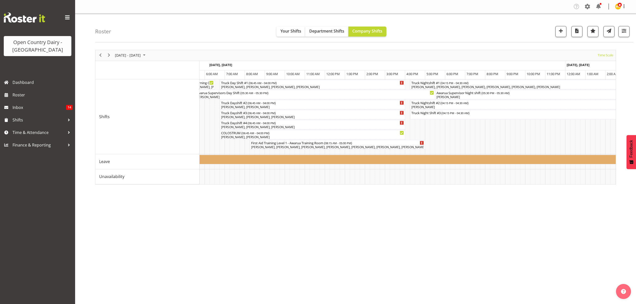
scroll to position [0, 1085]
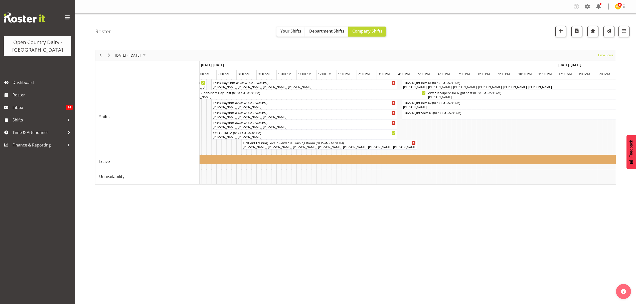
click at [622, 39] on div "Roster Your Shifts Department Shifts Company Shifts 1 Locations Clear Awarua Mi…" at bounding box center [364, 28] width 538 height 29
click at [623, 34] on span "button" at bounding box center [624, 31] width 7 height 7
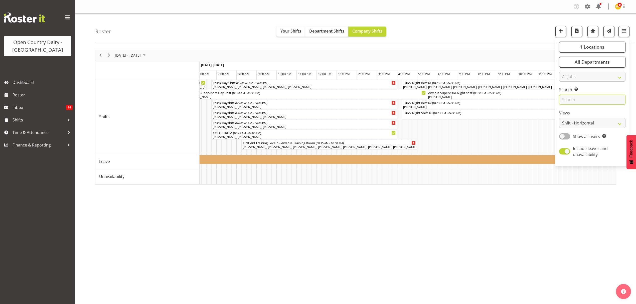
click at [582, 100] on input "text" at bounding box center [592, 100] width 66 height 10
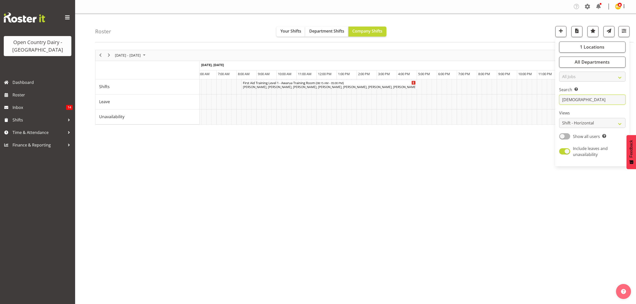
type input "shiva"
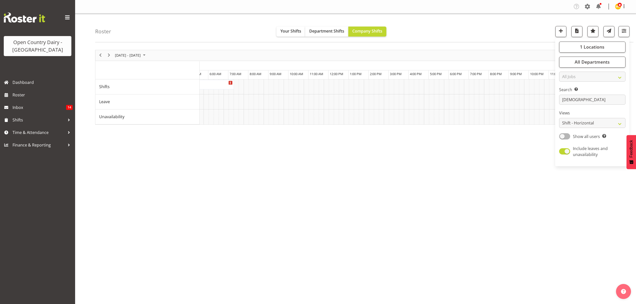
scroll to position [0, 0]
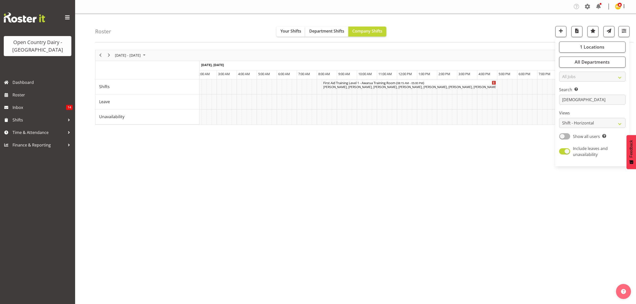
click at [473, 173] on div "August 11 - 17, 2025 Today Timeline Day Timeline Week Timeline Fortnight Timeli…" at bounding box center [365, 146] width 541 height 200
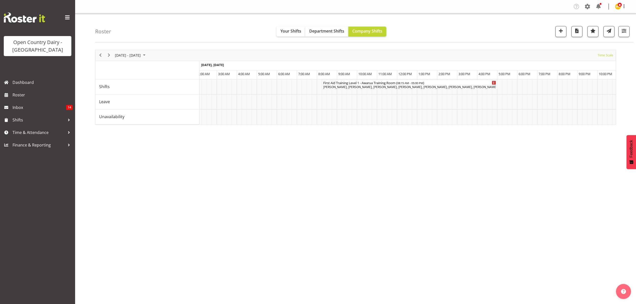
click at [28, 21] on img at bounding box center [24, 18] width 41 height 10
drag, startPoint x: 22, startPoint y: 79, endPoint x: 24, endPoint y: 76, distance: 4.0
click at [22, 79] on span "Dashboard" at bounding box center [43, 83] width 60 height 8
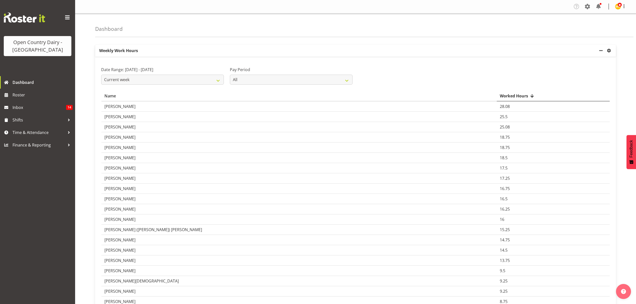
click at [500, 97] on div "Worked Hours" at bounding box center [553, 96] width 107 height 6
click at [200, 80] on select "Current week Last week Current Month Last Month Last 30 days" at bounding box center [162, 80] width 123 height 10
select select "last_week"
click at [101, 75] on select "Current week Last week Current Month Last Month Last 30 days" at bounding box center [162, 80] width 123 height 10
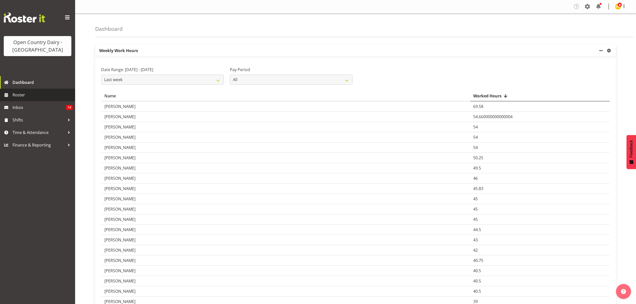
click at [17, 99] on link "Roster" at bounding box center [37, 95] width 75 height 13
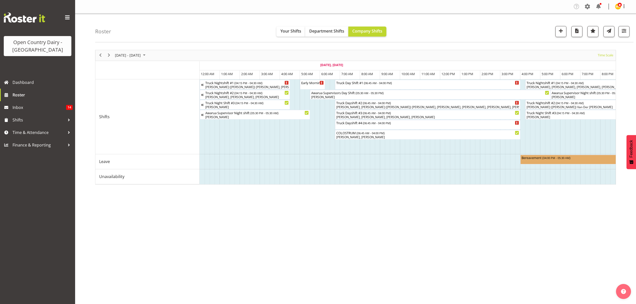
scroll to position [0, 142]
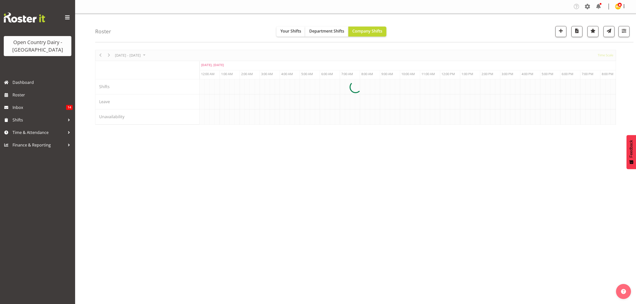
scroll to position [0, 481]
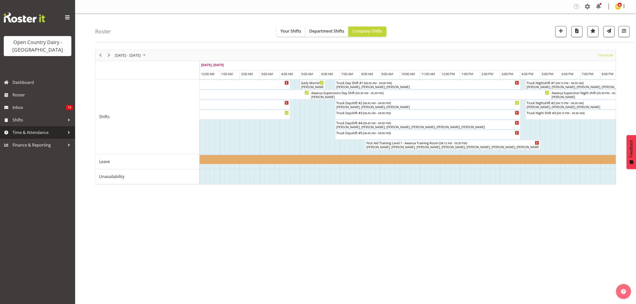
click at [57, 129] on span "Time & Attendance" at bounding box center [39, 133] width 53 height 8
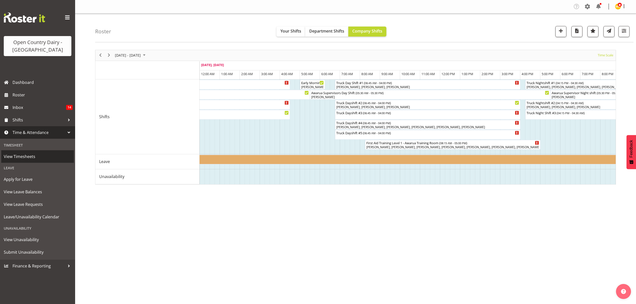
click at [57, 154] on span "View Timesheets" at bounding box center [38, 157] width 68 height 8
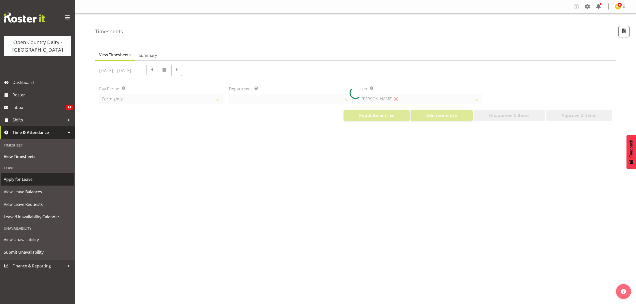
select select "699"
select select "8449"
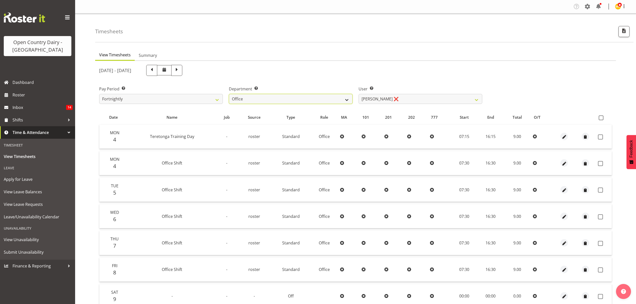
click at [241, 98] on select "734 735 736 737 738 739 850 851 852 853 854 855 856 858 861 862 865 868 869 870" at bounding box center [291, 99] width 124 height 10
click at [229, 94] on select "734 735 736 737 738 739 850 851 852 853 854 855 856 858 861 862 865 868 869 870" at bounding box center [291, 99] width 124 height 10
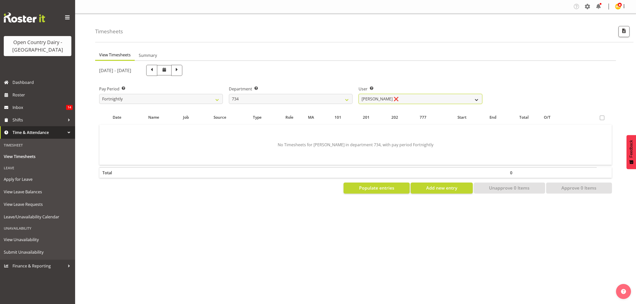
click at [422, 104] on select "[PERSON_NAME] ❌ [PERSON_NAME] ✔ [PERSON_NAME] ❌ [PERSON_NAME] ❌ [PERSON_NAME] ❌" at bounding box center [420, 99] width 124 height 10
click at [322, 102] on select "734 735 736 737 738 739 850 851 852 853 854 855 856 858 861 862 865 868 869 870" at bounding box center [291, 99] width 124 height 10
click at [229, 94] on select "734 735 736 737 738 739 850 851 852 853 854 855 856 858 861 862 865 868 869 870" at bounding box center [291, 99] width 124 height 10
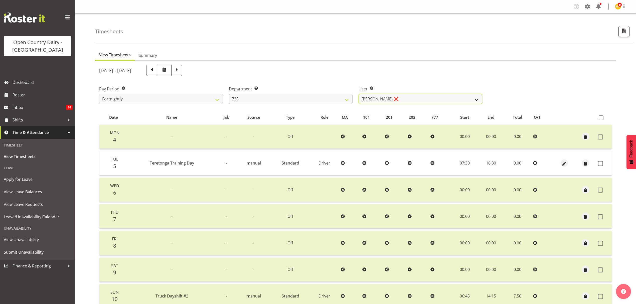
click at [376, 98] on select "[PERSON_NAME] ❌ [PERSON_NAME] ❌ [PERSON_NAME] ❌ [PERSON_NAME] ✔" at bounding box center [420, 99] width 124 height 10
click at [343, 98] on select "734 735 736 737 738 739 850 851 852 853 854 855 856 858 861 862 865 868 869 870" at bounding box center [291, 99] width 124 height 10
select select "906"
click at [229, 94] on select "734 735 736 737 738 739 850 851 852 853 854 855 856 858 861 862 865 868 869 870" at bounding box center [291, 99] width 124 height 10
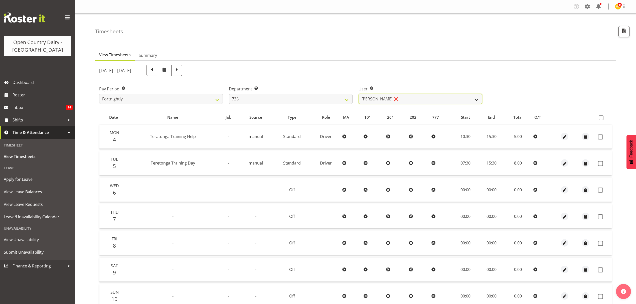
click at [383, 99] on select "[PERSON_NAME] ❌ [PERSON_NAME] ([PERSON_NAME]) [PERSON_NAME] ✔ [PERSON_NAME] ❌" at bounding box center [420, 99] width 124 height 10
drag, startPoint x: 205, startPoint y: 69, endPoint x: 215, endPoint y: 76, distance: 11.8
click at [180, 69] on span at bounding box center [176, 70] width 7 height 7
select select
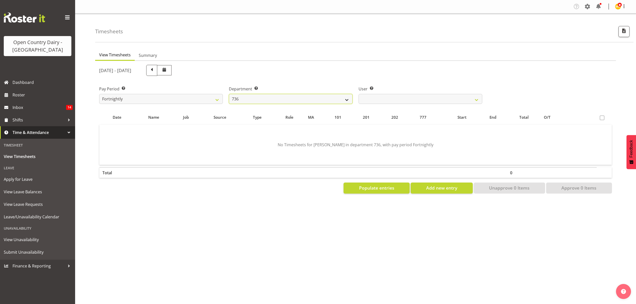
click at [341, 100] on select "734 735 736 737 738 739 850 851 852 853 854 855 856 858 861 862 865 868 869 870" at bounding box center [291, 99] width 124 height 10
click at [229, 94] on select "734 735 736 737 738 739 850 851 852 853 854 855 856 858 861 862 865 868 869 870" at bounding box center [291, 99] width 124 height 10
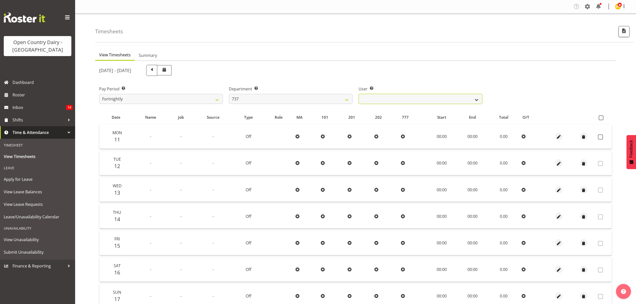
click at [382, 102] on select "[PERSON_NAME] ❌ [PERSON_NAME] ❌ [PERSON_NAME] ❌" at bounding box center [420, 99] width 124 height 10
click at [451, 102] on select "[PERSON_NAME] ❌ [PERSON_NAME] ❌ [PERSON_NAME] ❌" at bounding box center [420, 99] width 124 height 10
click at [347, 95] on select "734 735 736 737 738 739 850 851 852 853 854 855 856 858 861 862 865 868 869 870" at bounding box center [291, 99] width 124 height 10
click at [229, 94] on select "734 735 736 737 738 739 850 851 852 853 854 855 856 858 861 862 865 868 869 870" at bounding box center [291, 99] width 124 height 10
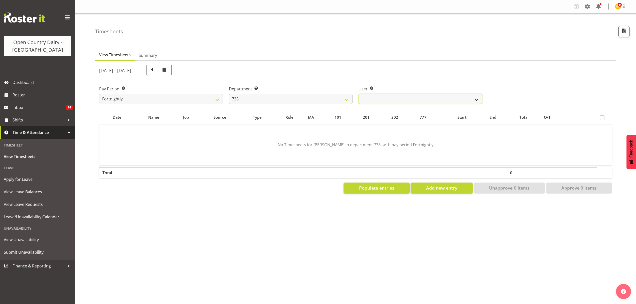
click at [384, 102] on select "[PERSON_NAME] ❌ [PERSON_NAME] ❌ [PERSON_NAME] ❌" at bounding box center [420, 99] width 124 height 10
click at [337, 98] on select "734 735 736 737 738 739 850 851 852 853 854 855 856 858 861 862 865 868 869 870" at bounding box center [291, 99] width 124 height 10
select select "902"
click at [229, 94] on select "734 735 736 737 738 739 850 851 852 853 854 855 856 858 861 862 865 868 869 870" at bounding box center [291, 99] width 124 height 10
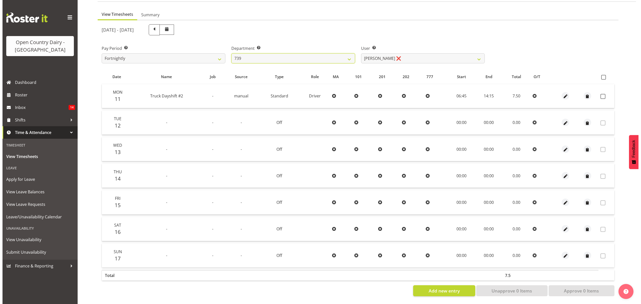
scroll to position [44, 0]
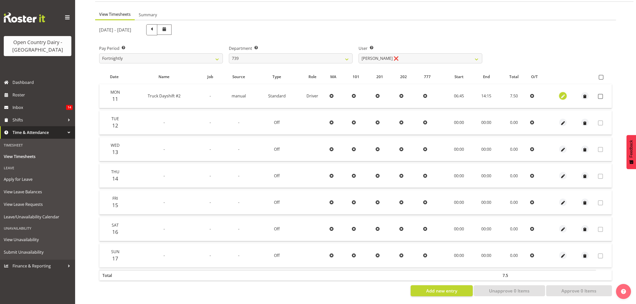
click at [563, 94] on span "button" at bounding box center [563, 97] width 6 height 6
select select "Standard"
select select "806"
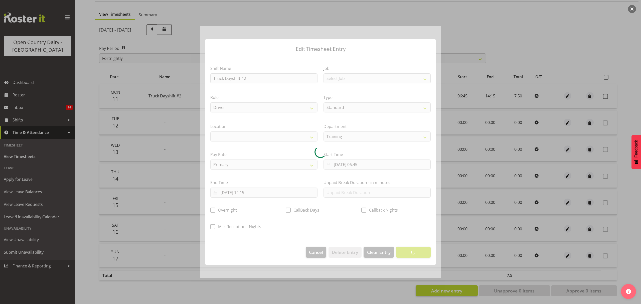
select select
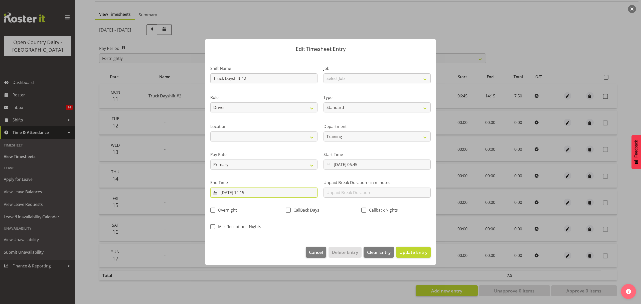
click at [253, 194] on input "[DATE] 14:15" at bounding box center [263, 192] width 107 height 10
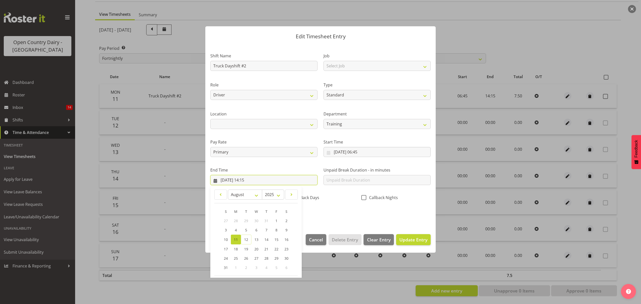
scroll to position [34, 0]
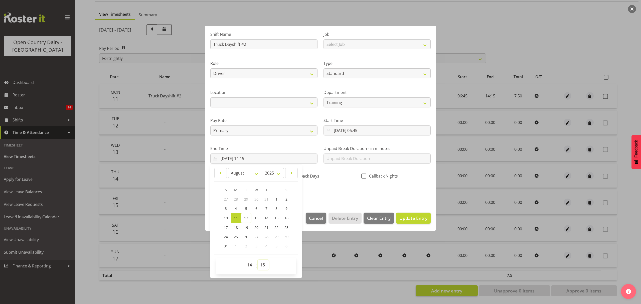
click at [263, 266] on select "00 01 02 03 04 05 06 07 08 09 10 11 12 13 14 15 16 17 18 19 20 21 22 23 24 25 2…" at bounding box center [263, 265] width 11 height 10
select select "0"
click at [258, 260] on select "00 01 02 03 04 05 06 07 08 09 10 11 12 13 14 15 16 17 18 19 20 21 22 23 24 25 2…" at bounding box center [263, 265] width 11 height 10
type input "[DATE] 14:00"
click at [383, 187] on div "Shift Name Truck Dayshift #2 Job Select Job Connecting /unconnecting Trailers R…" at bounding box center [320, 111] width 226 height 175
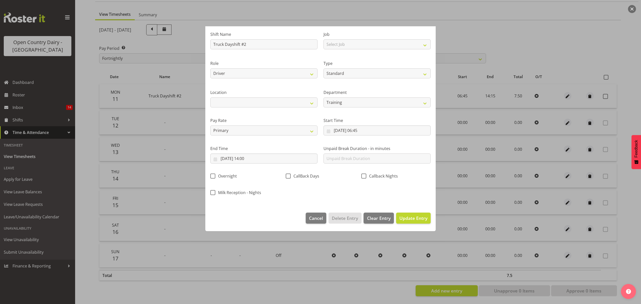
scroll to position [0, 0]
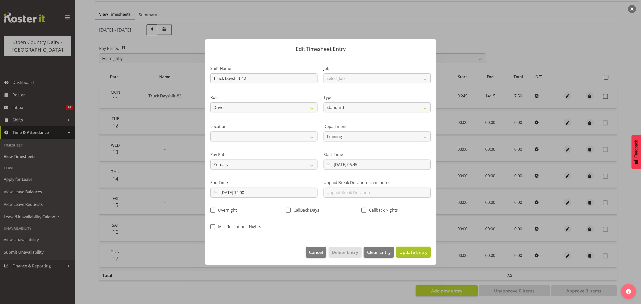
click at [411, 254] on span "Update Entry" at bounding box center [413, 252] width 28 height 6
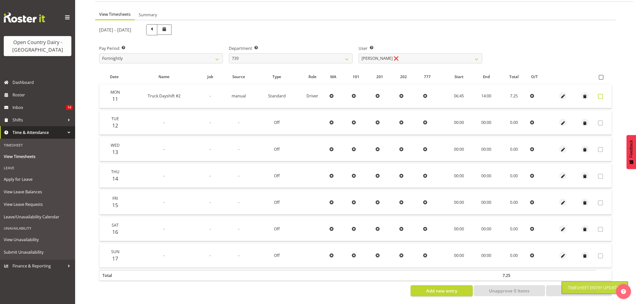
click at [600, 94] on span at bounding box center [600, 96] width 5 height 5
checkbox input "true"
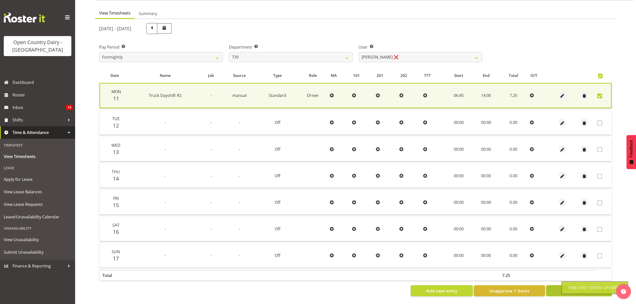
click at [559, 286] on button "Approve 1 Items" at bounding box center [579, 290] width 66 height 11
checkbox input "false"
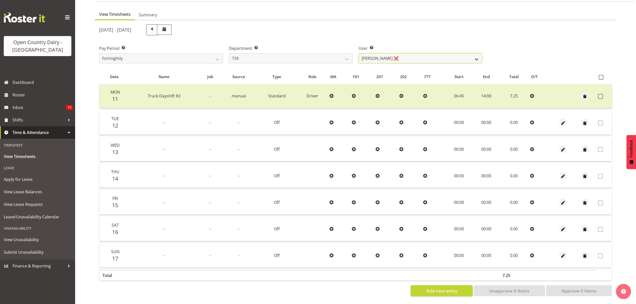
click at [387, 53] on select "[PERSON_NAME] ❌" at bounding box center [420, 58] width 124 height 10
click at [335, 54] on select "734 735 736 737 738 739 850 851 852 853 854 855 856 858 861 862 865 868 869 870" at bounding box center [291, 58] width 124 height 10
select select "815"
click at [229, 53] on select "734 735 736 737 738 739 850 851 852 853 854 855 856 858 861 862 865 868 869 870" at bounding box center [291, 58] width 124 height 10
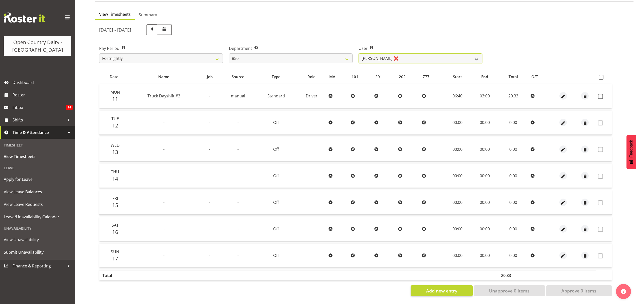
click at [376, 54] on select "[PERSON_NAME] ❌ [PERSON_NAME] ❌ [PERSON_NAME] ❌ [PERSON_NAME] ❌" at bounding box center [420, 58] width 124 height 10
click at [551, 41] on div "Pay Period Select which pay period you would like to view. Fortnightly Departme…" at bounding box center [355, 52] width 519 height 28
click at [565, 94] on span "button" at bounding box center [563, 97] width 6 height 6
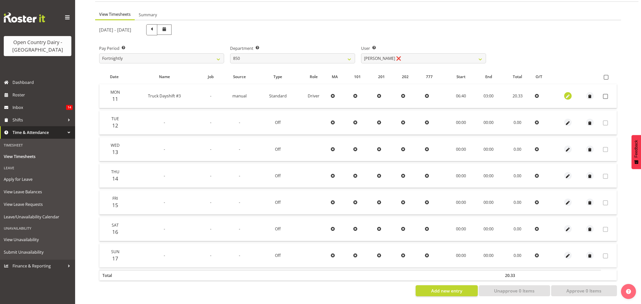
select select "Standard"
select select "905"
select select "7"
select select "2025"
select select "3"
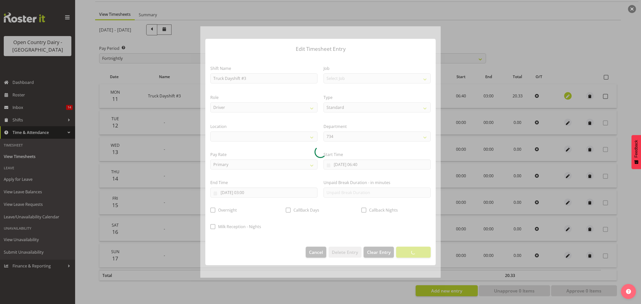
select select
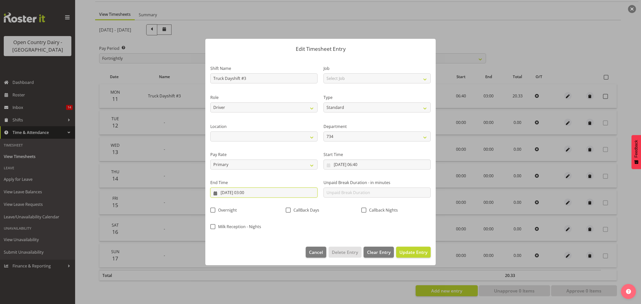
click at [251, 189] on input "[DATE] 03:00" at bounding box center [263, 192] width 107 height 10
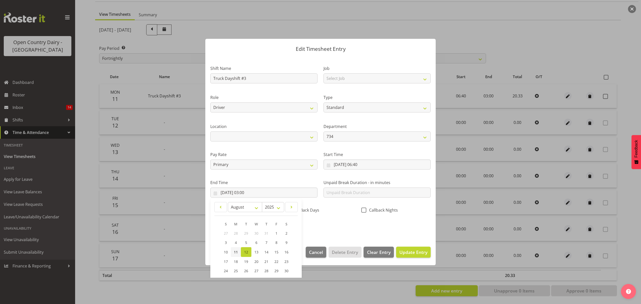
click at [236, 251] on span "11" at bounding box center [236, 252] width 4 height 5
type input "[DATE] 03:00"
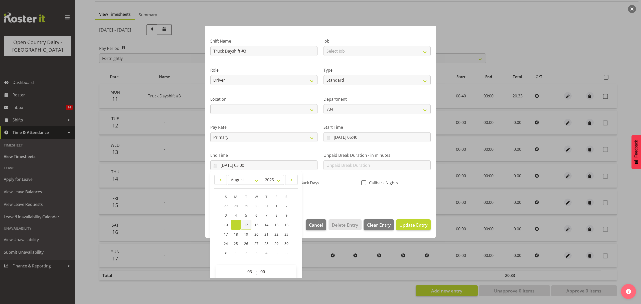
scroll to position [34, 0]
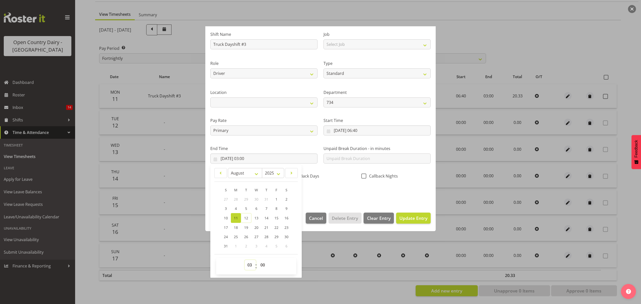
click at [253, 264] on select "00 01 02 03 04 05 06 07 08 09 10 11 12 13 14 15 16 17 18 19 20 21 22 23" at bounding box center [250, 265] width 11 height 10
select select "15"
click at [245, 260] on select "00 01 02 03 04 05 06 07 08 09 10 11 12 13 14 15 16 17 18 19 20 21 22 23" at bounding box center [250, 265] width 11 height 10
type input "[DATE] 15:00"
click at [317, 191] on div "Shift Name Truck Dayshift #3 Job Select Job Connecting /unconnecting Trailers R…" at bounding box center [320, 111] width 226 height 175
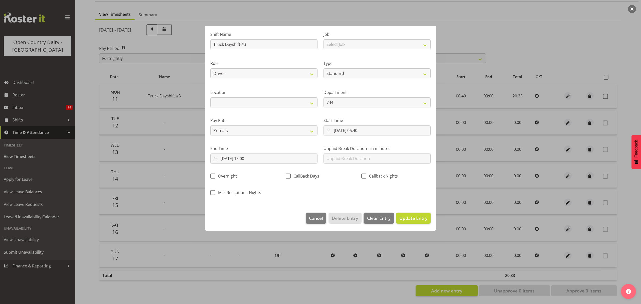
scroll to position [0, 0]
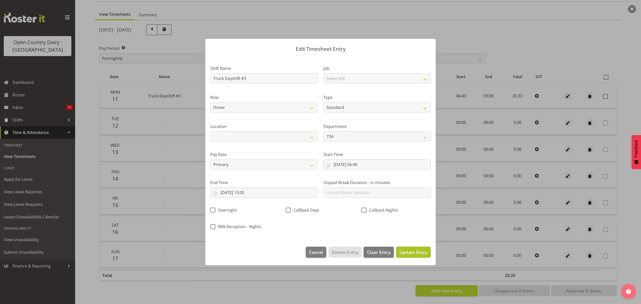
click at [398, 252] on button "Update Entry" at bounding box center [413, 252] width 35 height 11
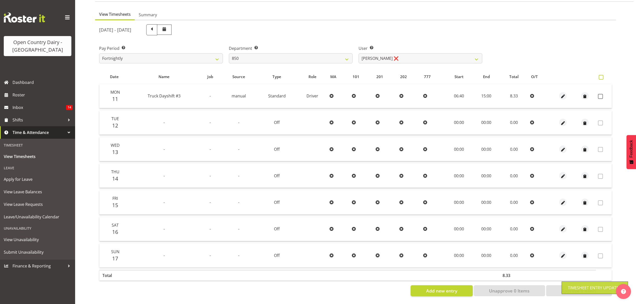
click at [602, 75] on span at bounding box center [601, 77] width 5 height 5
click at [602, 76] on input "checkbox" at bounding box center [600, 77] width 3 height 3
checkbox input "true"
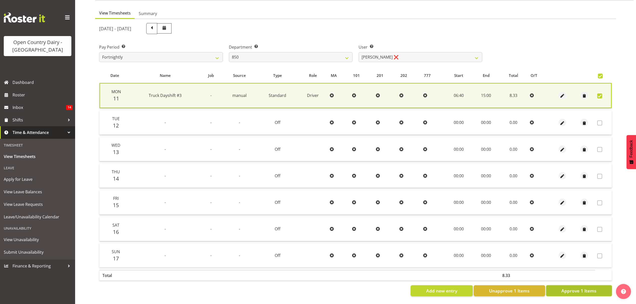
click at [568, 288] on span "Approve 1 Items" at bounding box center [578, 290] width 35 height 7
checkbox input "false"
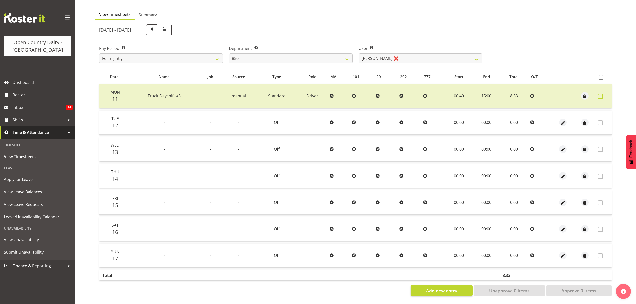
click at [599, 94] on span at bounding box center [600, 96] width 5 height 5
checkbox input "true"
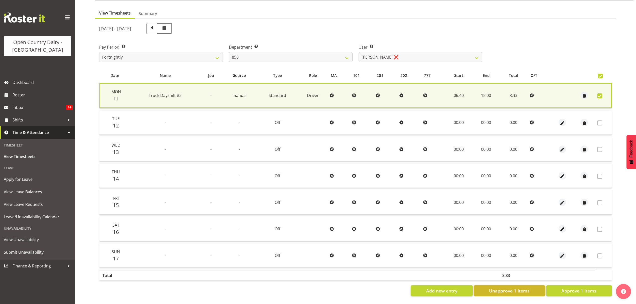
click at [506, 287] on span "Unapprove 1 Items" at bounding box center [509, 290] width 41 height 7
checkbox input "false"
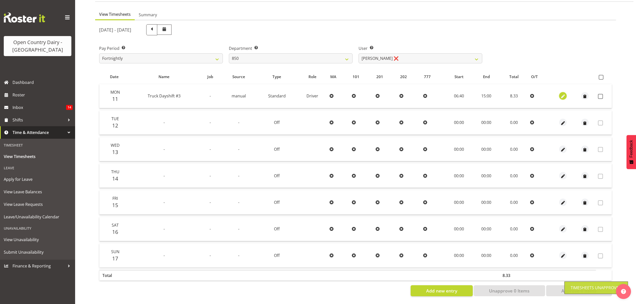
click at [561, 94] on span "button" at bounding box center [563, 97] width 6 height 6
select select "Standard"
select select "905"
select select "7"
select select "2025"
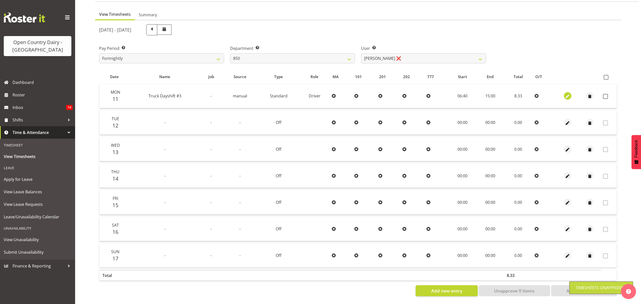
select select "15"
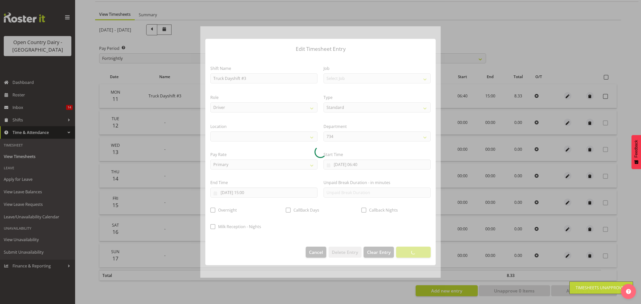
select select
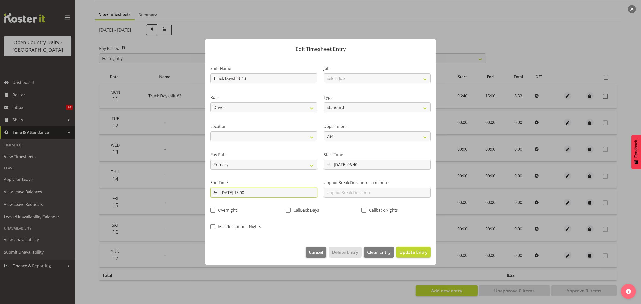
click at [247, 191] on input "[DATE] 15:00" at bounding box center [263, 192] width 107 height 10
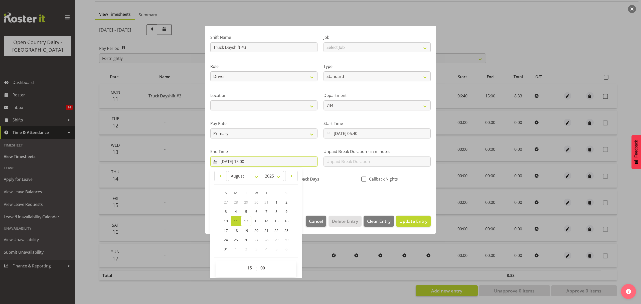
scroll to position [34, 0]
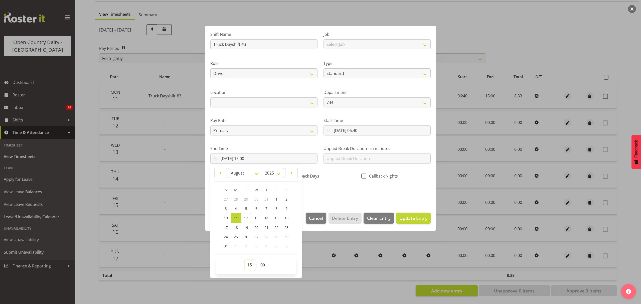
click at [250, 268] on select "00 01 02 03 04 05 06 07 08 09 10 11 12 13 14 15 16 17 18 19 20 21 22 23" at bounding box center [250, 265] width 11 height 10
select select "14"
click at [245, 260] on select "00 01 02 03 04 05 06 07 08 09 10 11 12 13 14 15 16 17 18 19 20 21 22 23" at bounding box center [250, 265] width 11 height 10
type input "[DATE] 14:00"
click at [264, 265] on select "00 01 02 03 04 05 06 07 08 09 10 11 12 13 14 15 16 17 18 19 20 21 22 23 24 25 2…" at bounding box center [263, 265] width 11 height 10
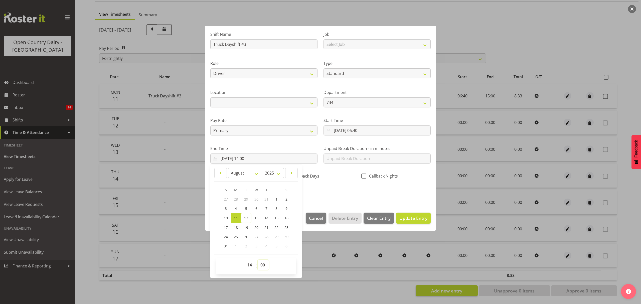
select select "45"
click at [258, 260] on select "00 01 02 03 04 05 06 07 08 09 10 11 12 13 14 15 16 17 18 19 20 21 22 23 24 25 2…" at bounding box center [263, 265] width 11 height 10
type input "[DATE] 14:45"
click at [368, 196] on div "Shift Name Truck Dayshift #3 Job Select Job Connecting /unconnecting Trailers R…" at bounding box center [320, 111] width 226 height 175
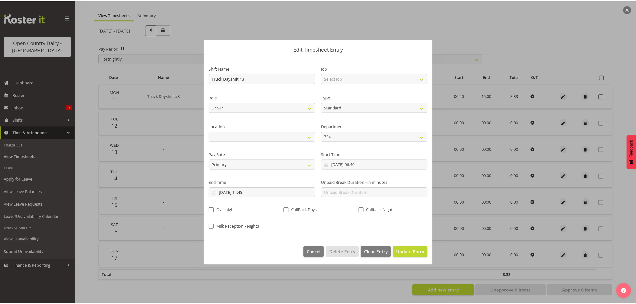
scroll to position [0, 0]
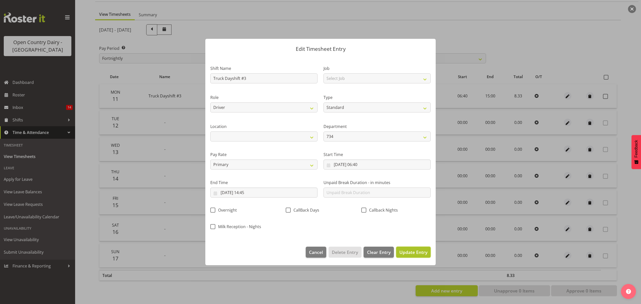
click at [409, 257] on button "Update Entry" at bounding box center [413, 252] width 35 height 11
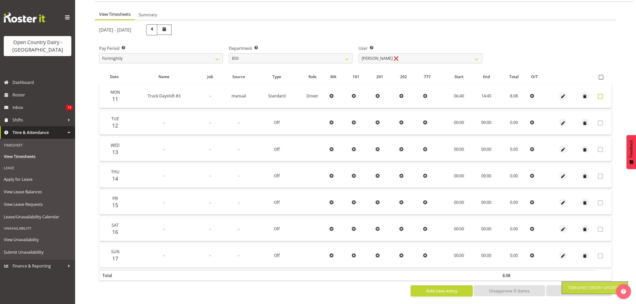
click at [602, 94] on span at bounding box center [600, 96] width 5 height 5
checkbox input "true"
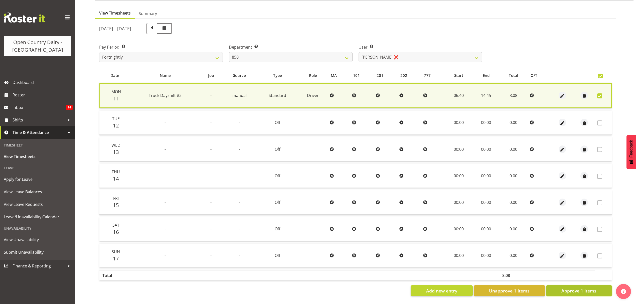
click at [551, 286] on button "Approve 1 Items" at bounding box center [579, 290] width 66 height 11
checkbox input "false"
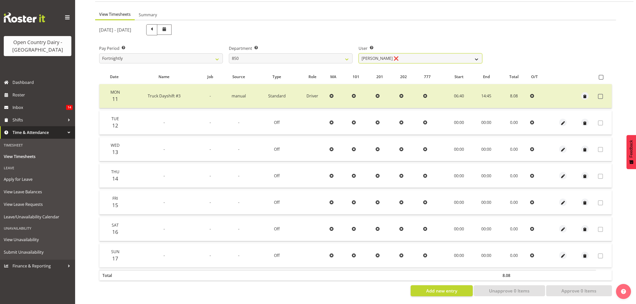
click at [411, 58] on select "[PERSON_NAME] ❌ [PERSON_NAME] ❌ [PERSON_NAME] ❌ [PERSON_NAME] ❌" at bounding box center [420, 58] width 124 height 10
click at [355, 53] on div "User Select user. Note: This is filtered down by the previous two drop-down ite…" at bounding box center [420, 52] width 130 height 28
click at [331, 54] on select "734 735 736 737 738 739 850 851 852 853 854 855 856 858 861 862 865 868 869 870" at bounding box center [291, 58] width 124 height 10
click at [229, 53] on select "734 735 736 737 738 739 850 851 852 853 854 855 856 858 861 862 865 868 869 870" at bounding box center [291, 58] width 124 height 10
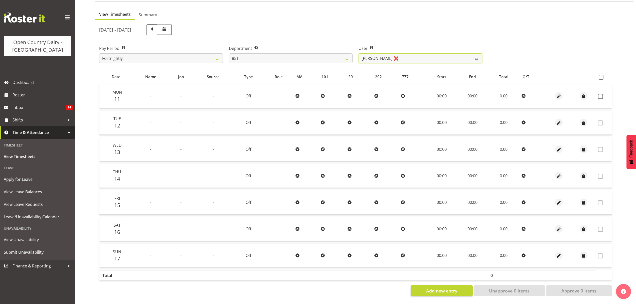
click at [391, 53] on select "[PERSON_NAME] ❌ [PERSON_NAME] ❌ [PERSON_NAME] ❌" at bounding box center [420, 58] width 124 height 10
click at [333, 55] on select "734 735 736 737 738 739 850 851 852 853 854 855 856 858 861 862 865 868 869 870" at bounding box center [291, 58] width 124 height 10
click at [229, 53] on select "734 735 736 737 738 739 850 851 852 853 854 855 856 858 861 862 865 868 869 870" at bounding box center [291, 58] width 124 height 10
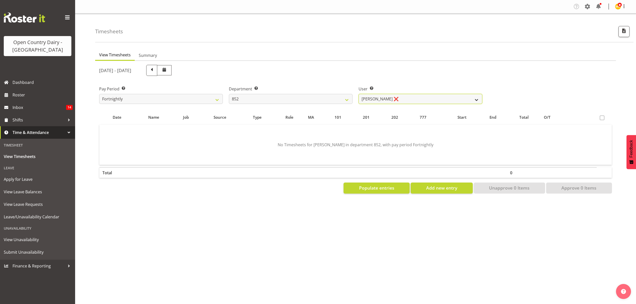
click at [406, 99] on select "[PERSON_NAME] ❌ [PERSON_NAME] ❌" at bounding box center [420, 99] width 124 height 10
click at [347, 95] on select "734 735 736 737 738 739 850 851 852 853 854 855 856 858 861 862 865 868 869 870" at bounding box center [291, 99] width 124 height 10
select select "669"
click at [229, 94] on select "734 735 736 737 738 739 850 851 852 853 854 855 856 858 861 862 865 868 869 870" at bounding box center [291, 99] width 124 height 10
click at [412, 101] on select "[PERSON_NAME] ❌ [PERSON_NAME] ❌ [PERSON_NAME] ❌ [PERSON_NAME] ❌" at bounding box center [420, 99] width 124 height 10
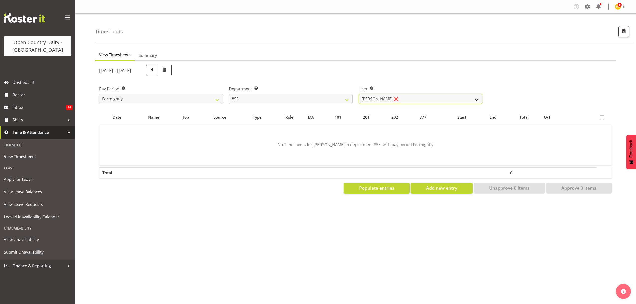
select select "7439"
click at [358, 94] on select "[PERSON_NAME] ❌ [PERSON_NAME] ❌ [PERSON_NAME] ❌ [PERSON_NAME] ❌" at bounding box center [420, 99] width 124 height 10
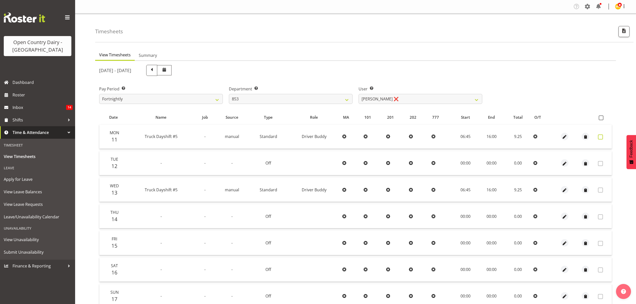
click at [602, 134] on span at bounding box center [600, 136] width 5 height 5
checkbox input "true"
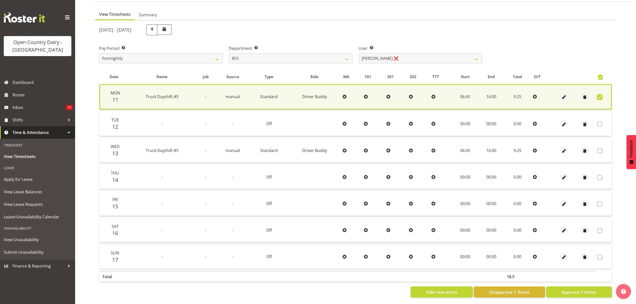
scroll to position [45, 0]
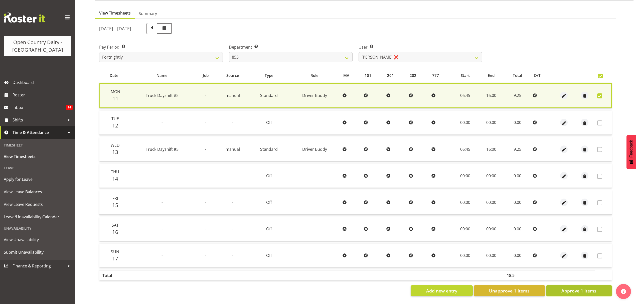
click at [571, 287] on span "Approve 1 Items" at bounding box center [578, 290] width 35 height 7
checkbox input "false"
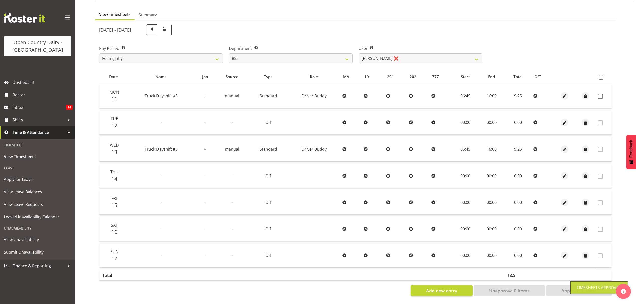
scroll to position [44, 0]
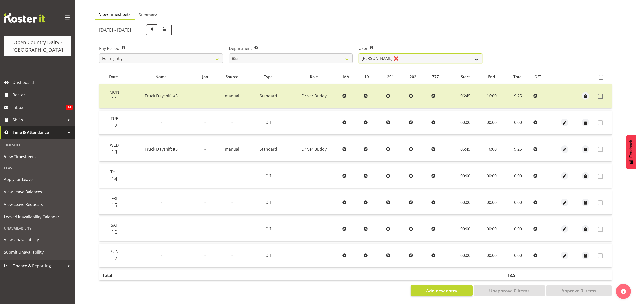
click at [382, 55] on select "[PERSON_NAME] ❌ [PERSON_NAME] ❌ [PERSON_NAME] ❌ [PERSON_NAME] ❌" at bounding box center [420, 58] width 124 height 10
click at [336, 53] on select "734 735 736 737 738 739 850 851 852 853 854 855 856 858 861 862 865 868 869 870" at bounding box center [291, 58] width 124 height 10
select select "755"
click at [229, 53] on select "734 735 736 737 738 739 850 851 852 853 854 855 856 858 861 862 865 868 869 870" at bounding box center [291, 58] width 124 height 10
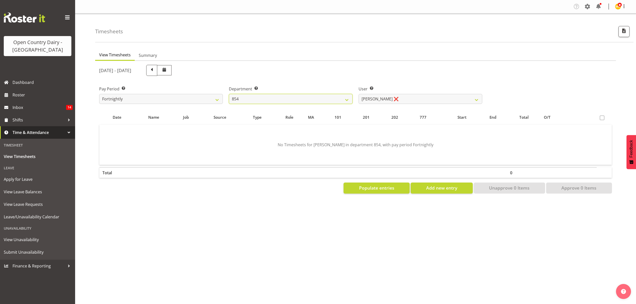
scroll to position [0, 0]
click at [387, 97] on select "[PERSON_NAME] ❌ [PERSON_NAME] ❌ [PERSON_NAME] ❌" at bounding box center [420, 99] width 124 height 10
select select "9851"
click at [358, 94] on select "[PERSON_NAME] ❌ [PERSON_NAME] ❌ [PERSON_NAME] ❌" at bounding box center [420, 99] width 124 height 10
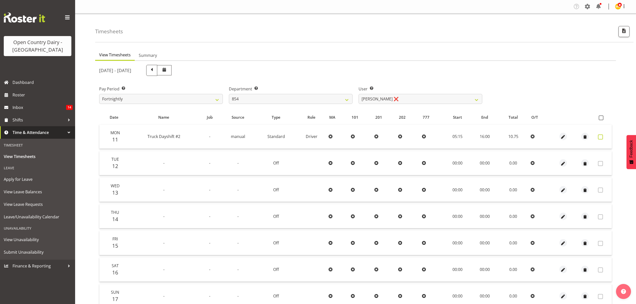
click at [601, 137] on span at bounding box center [600, 136] width 5 height 5
checkbox input "true"
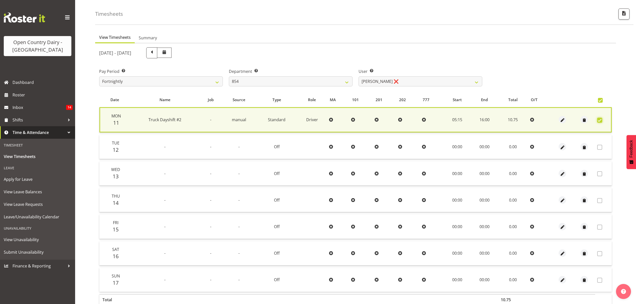
scroll to position [45, 0]
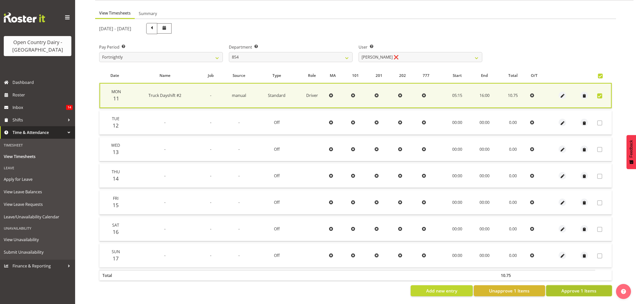
click at [583, 287] on span "Approve 1 Items" at bounding box center [578, 290] width 35 height 7
checkbox input "false"
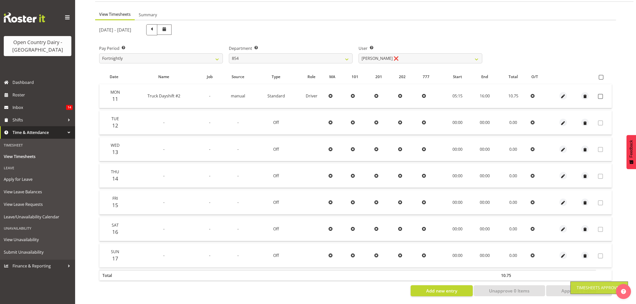
scroll to position [44, 0]
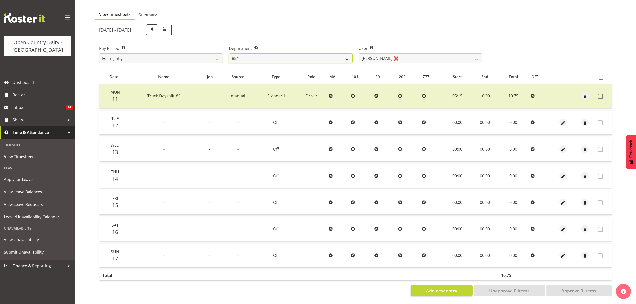
click at [328, 53] on select "734 735 736 737 738 739 850 851 852 853 854 855 856 858 861 862 865 868 869 870" at bounding box center [291, 58] width 124 height 10
click at [377, 53] on select "[PERSON_NAME] ❌ [PERSON_NAME] ❌ [PERSON_NAME] ❌" at bounding box center [420, 58] width 124 height 10
click at [329, 54] on select "734 735 736 737 738 739 850 851 852 853 854 855 856 858 861 862 865 868 869 870" at bounding box center [291, 58] width 124 height 10
select select "668"
click at [229, 53] on select "734 735 736 737 738 739 850 851 852 853 854 855 856 858 861 862 865 868 869 870" at bounding box center [291, 58] width 124 height 10
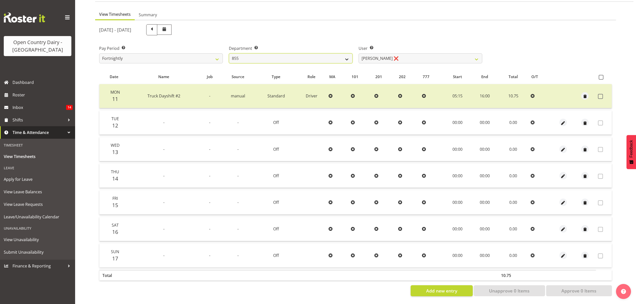
select select "8288"
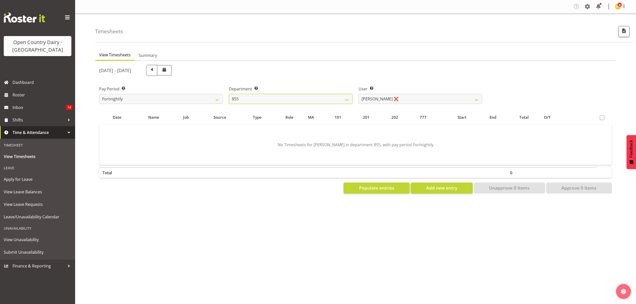
scroll to position [0, 0]
click at [405, 96] on select "[PERSON_NAME] ❌ [PERSON_NAME] ❌ [PERSON_NAME] ❌" at bounding box center [420, 99] width 124 height 10
click at [293, 97] on select "734 735 736 737 738 739 850 851 852 853 854 855 856 858 861 862 865 868 869 870" at bounding box center [291, 99] width 124 height 10
click at [229, 94] on select "734 735 736 737 738 739 850 851 852 853 854 855 856 858 861 862 865 868 869 870" at bounding box center [291, 99] width 124 height 10
click at [411, 102] on select "[PERSON_NAME] ❌ [PERSON_NAME] ❌ [PERSON_NAME] ❌ [PERSON_NAME] ❌" at bounding box center [420, 99] width 124 height 10
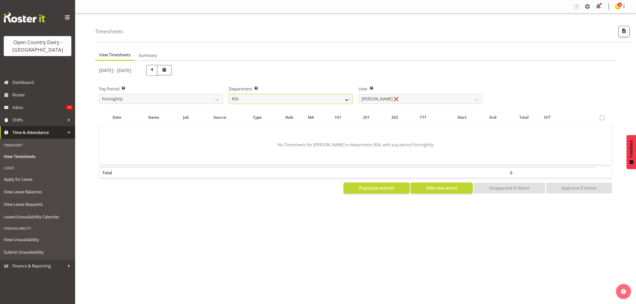
click at [345, 96] on select "734 735 736 737 738 739 850 851 852 853 854 855 856 858 861 862 865 868 869 870" at bounding box center [291, 99] width 124 height 10
click at [229, 94] on select "734 735 736 737 738 739 850 851 852 853 854 855 856 858 861 862 865 868 869 870" at bounding box center [291, 99] width 124 height 10
click at [389, 100] on select "[PERSON_NAME] ❌ [PERSON_NAME] ❌ [PERSON_NAME] ❌" at bounding box center [420, 99] width 124 height 10
click at [337, 97] on select "734 735 736 737 738 739 850 851 852 853 854 855 856 858 861 862 865 868 869 870" at bounding box center [291, 99] width 124 height 10
click at [229, 94] on select "734 735 736 737 738 739 850 851 852 853 854 855 856 858 861 862 865 868 869 870" at bounding box center [291, 99] width 124 height 10
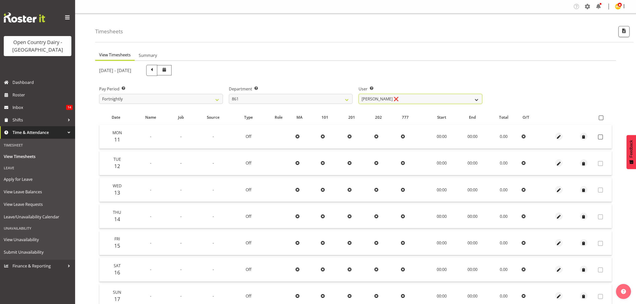
click at [387, 101] on select "[PERSON_NAME] ❌ [PERSON_NAME] ❌ [PERSON_NAME] ❌" at bounding box center [420, 99] width 124 height 10
click at [327, 101] on select "734 735 736 737 738 739 850 851 852 853 854 855 856 858 861 862 865 868 869 870" at bounding box center [291, 99] width 124 height 10
select select "676"
click at [229, 94] on select "734 735 736 737 738 739 850 851 852 853 854 855 856 858 861 862 865 868 869 870" at bounding box center [291, 99] width 124 height 10
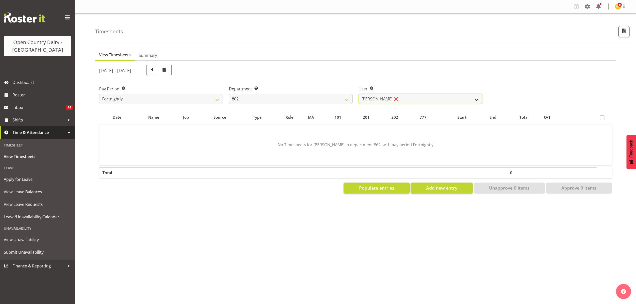
click at [392, 100] on select "[PERSON_NAME] ❌ [PERSON_NAME] ([PERSON_NAME]) [PERSON_NAME] ❌ [PERSON_NAME] ❌ F…" at bounding box center [420, 99] width 124 height 10
select select "10213"
click at [358, 94] on select "[PERSON_NAME] ❌ [PERSON_NAME] ([PERSON_NAME]) [PERSON_NAME] ❌ [PERSON_NAME] ❌ F…" at bounding box center [420, 99] width 124 height 10
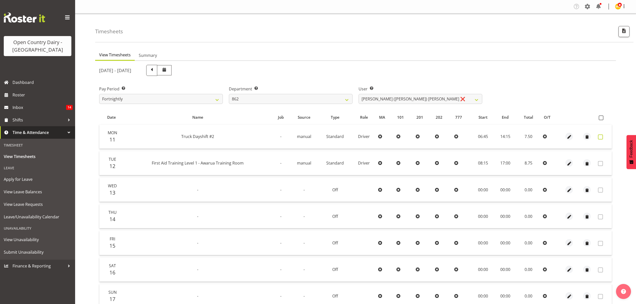
click at [598, 136] on span at bounding box center [600, 136] width 5 height 5
checkbox input "true"
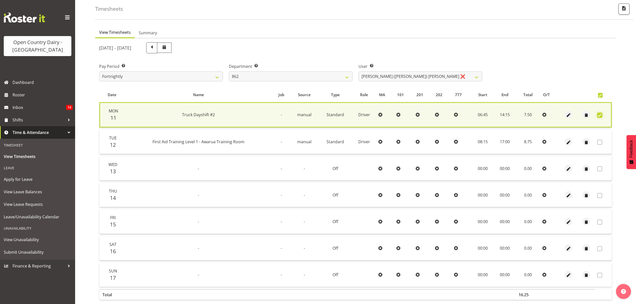
scroll to position [45, 0]
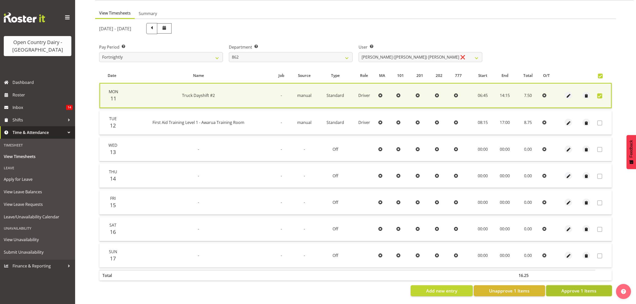
click at [559, 285] on button "Approve 1 Items" at bounding box center [579, 290] width 66 height 11
checkbox input "false"
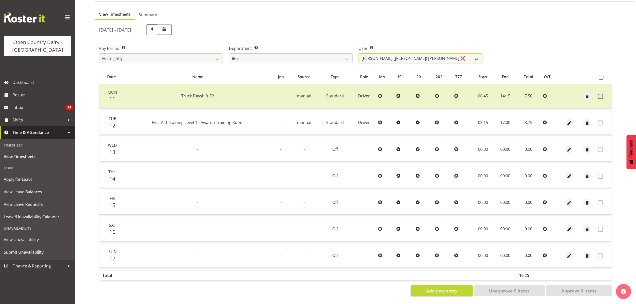
click at [451, 54] on select "[PERSON_NAME] ❌ [PERSON_NAME] ([PERSON_NAME]) [PERSON_NAME] ❌ [PERSON_NAME] ❌ F…" at bounding box center [420, 58] width 124 height 10
click at [343, 53] on select "734 735 736 737 738 739 850 851 852 853 854 855 856 858 861 862 865 868 869 870" at bounding box center [291, 58] width 124 height 10
select select "678"
click at [229, 53] on select "734 735 736 737 738 739 850 851 852 853 854 855 856 858 861 862 865 868 869 870" at bounding box center [291, 58] width 124 height 10
select select "10269"
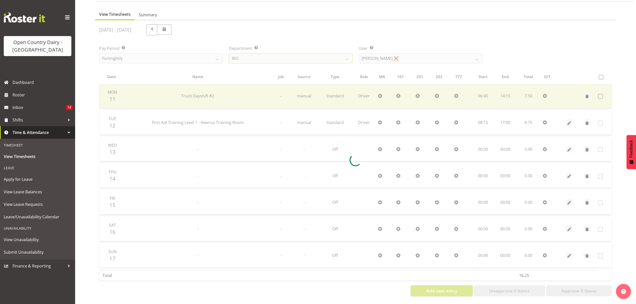
scroll to position [0, 0]
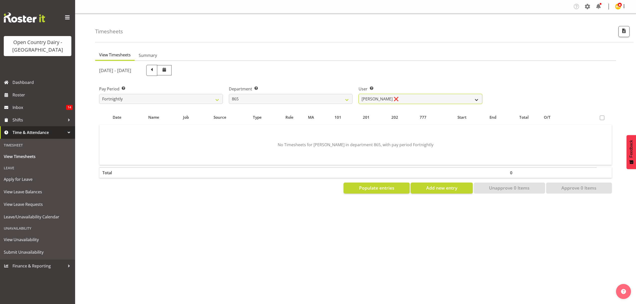
click at [410, 98] on select "[PERSON_NAME] ❌ [PERSON_NAME] ❌ [PERSON_NAME] ❌" at bounding box center [420, 99] width 124 height 10
click at [338, 100] on select "734 735 736 737 738 739 850 851 852 853 854 855 856 858 861 862 865 868 869 870" at bounding box center [291, 99] width 124 height 10
select select "681"
click at [229, 94] on select "734 735 736 737 738 739 850 851 852 853 854 855 856 858 861 862 865 868 869 870" at bounding box center [291, 99] width 124 height 10
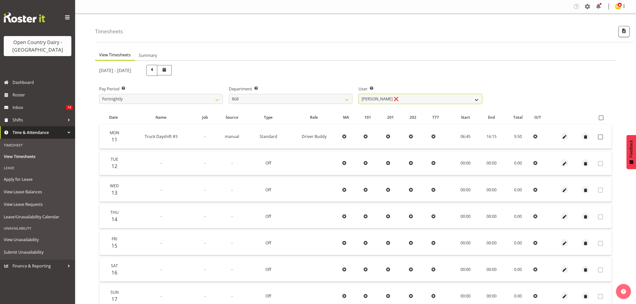
click at [411, 99] on select "[PERSON_NAME] ❌ [PERSON_NAME] ❌ [PERSON_NAME] ❌ [PERSON_NAME] ❌" at bounding box center [420, 99] width 124 height 10
click at [602, 92] on div "Pay Period Select which pay period you would like to view. Fortnightly Departme…" at bounding box center [355, 93] width 519 height 28
click at [598, 136] on span at bounding box center [600, 136] width 5 height 5
checkbox input "true"
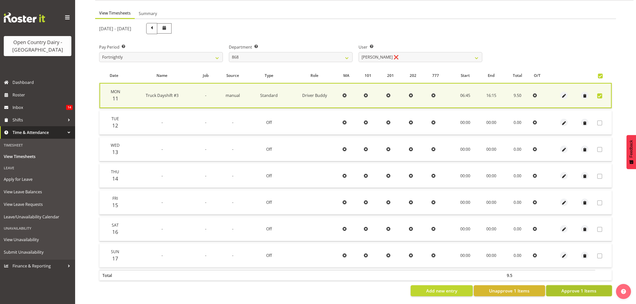
click at [582, 287] on span "Approve 1 Items" at bounding box center [578, 290] width 35 height 7
checkbox input "false"
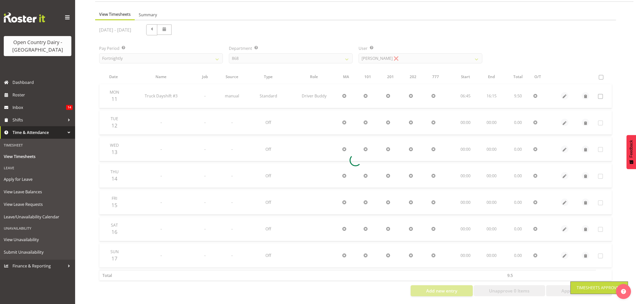
scroll to position [44, 0]
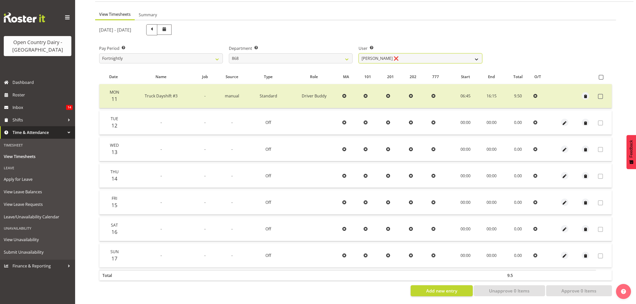
click at [368, 54] on select "[PERSON_NAME] ❌ [PERSON_NAME] ❌ [PERSON_NAME] ❌ [PERSON_NAME] ❌" at bounding box center [420, 58] width 124 height 10
click at [337, 55] on select "734 735 736 737 738 739 850 851 852 853 854 855 856 858 861 862 865 868 869 870" at bounding box center [291, 58] width 124 height 10
click at [229, 53] on select "734 735 736 737 738 739 850 851 852 853 854 855 856 858 861 862 865 868 869 870" at bounding box center [291, 58] width 124 height 10
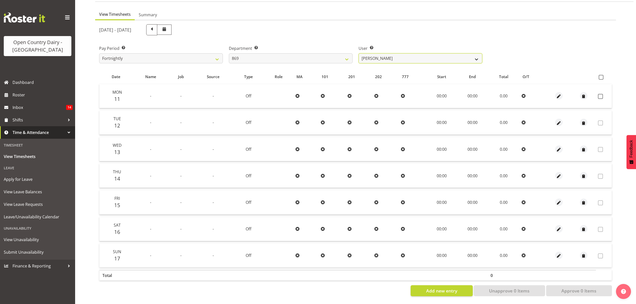
click at [403, 56] on select "[PERSON_NAME] ❌ [PERSON_NAME] ❌ [PERSON_NAME] ❌ [PERSON_NAME] ❌" at bounding box center [420, 58] width 124 height 10
click at [268, 53] on select "734 735 736 737 738 739 850 851 852 853 854 855 856 858 861 862 865 868 869 870" at bounding box center [291, 58] width 124 height 10
select select "686"
click at [229, 53] on select "734 735 736 737 738 739 850 851 852 853 854 855 856 858 861 862 865 868 869 870" at bounding box center [291, 58] width 124 height 10
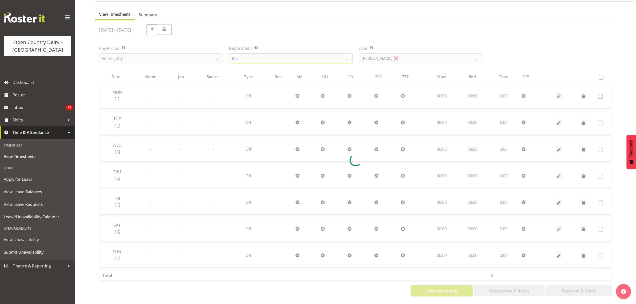
scroll to position [0, 0]
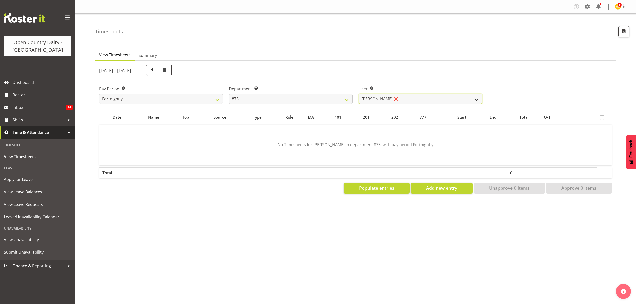
click at [422, 96] on select "[PERSON_NAME] ❌ [PERSON_NAME] ❌ [PERSON_NAME] ❌ [PERSON_NAME] ❌" at bounding box center [420, 99] width 124 height 10
select select "7516"
click at [358, 94] on select "[PERSON_NAME] ❌ [PERSON_NAME] ❌ [PERSON_NAME] ❌ [PERSON_NAME] ❌" at bounding box center [420, 99] width 124 height 10
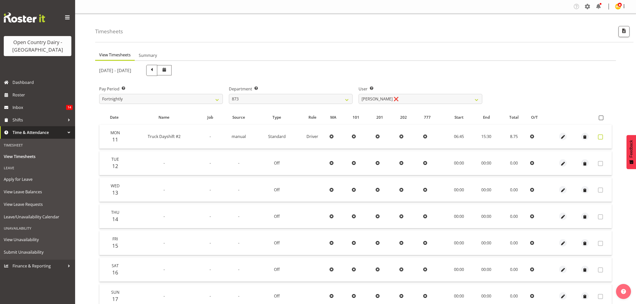
click at [601, 137] on span at bounding box center [600, 136] width 5 height 5
checkbox input "true"
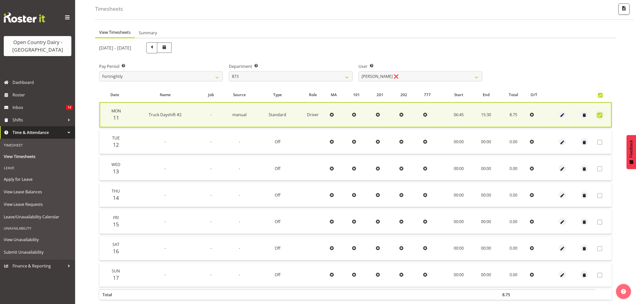
scroll to position [45, 0]
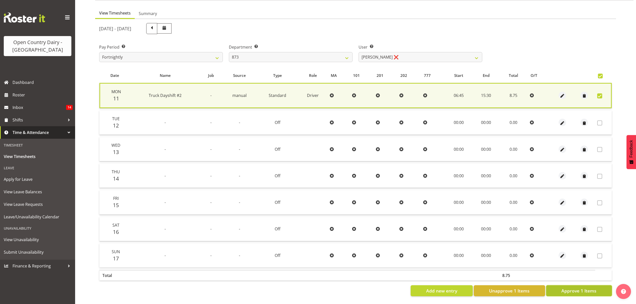
click at [582, 289] on button "Approve 1 Items" at bounding box center [579, 290] width 66 height 11
checkbox input "false"
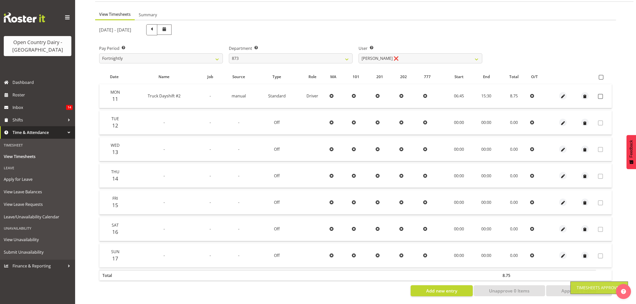
scroll to position [44, 0]
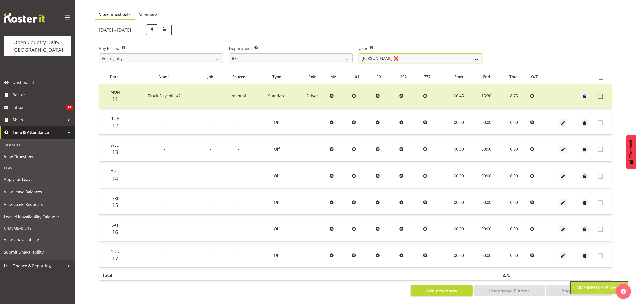
click at [419, 56] on select "[PERSON_NAME] ❌ [PERSON_NAME] ❌ [PERSON_NAME] ❌ [PERSON_NAME] ❌" at bounding box center [420, 58] width 124 height 10
click at [312, 57] on select "734 735 736 737 738 739 850 851 852 853 854 855 856 858 861 862 865 868 869 870" at bounding box center [291, 58] width 124 height 10
select select "687"
click at [229, 53] on select "734 735 736 737 738 739 850 851 852 853 854 855 856 858 861 862 865 868 869 870" at bounding box center [291, 58] width 124 height 10
select select "10197"
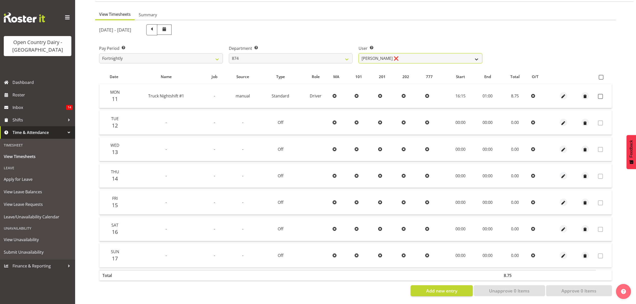
click at [406, 53] on select "[PERSON_NAME] ❌ [PERSON_NAME] ❌ [PERSON_NAME] ❌ [PERSON_NAME] ❌" at bounding box center [420, 58] width 124 height 10
click at [321, 56] on select "734 735 736 737 738 739 850 851 852 853 854 855 856 858 861 862 865 868 869 870" at bounding box center [291, 58] width 124 height 10
select select "689"
click at [229, 53] on select "734 735 736 737 738 739 850 851 852 853 854 855 856 858 861 862 865 868 869 870" at bounding box center [291, 58] width 124 height 10
click at [601, 94] on span at bounding box center [600, 96] width 5 height 5
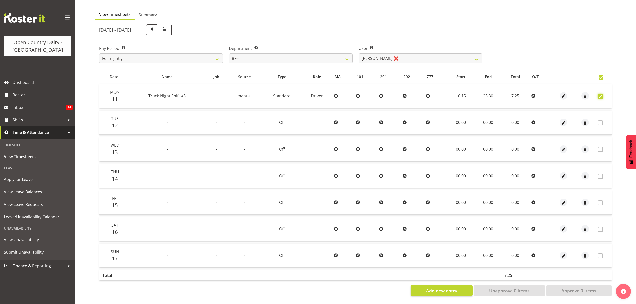
checkbox input "true"
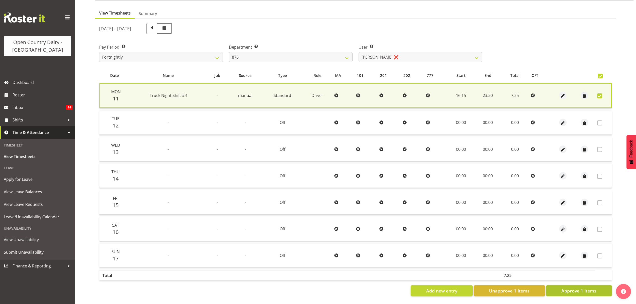
click at [584, 288] on span "Approve 1 Items" at bounding box center [578, 290] width 35 height 7
checkbox input "false"
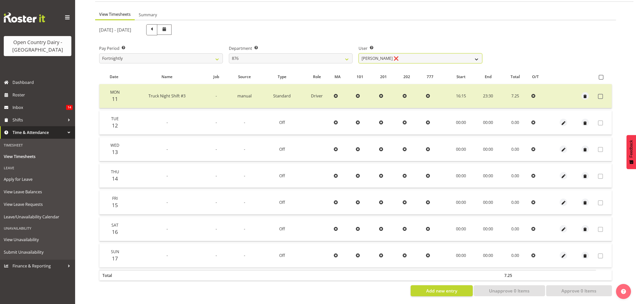
click at [391, 57] on select "[PERSON_NAME] ❌ [PERSON_NAME] ❌ [PERSON_NAME] ❌ [PERSON_NAME] ❌" at bounding box center [420, 58] width 124 height 10
click at [305, 55] on select "734 735 736 737 738 739 850 851 852 853 854 855 856 858 861 862 865 868 869 870" at bounding box center [291, 58] width 124 height 10
click at [229, 53] on select "734 735 736 737 738 739 850 851 852 853 854 855 856 858 861 862 865 868 869 870" at bounding box center [291, 58] width 124 height 10
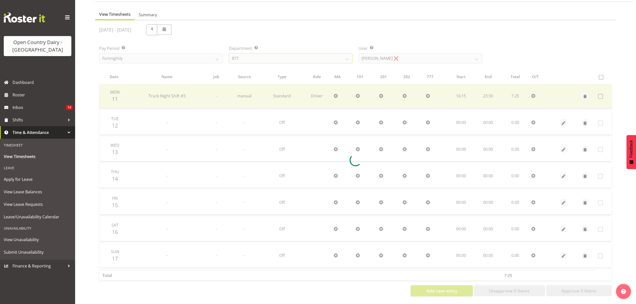
scroll to position [0, 0]
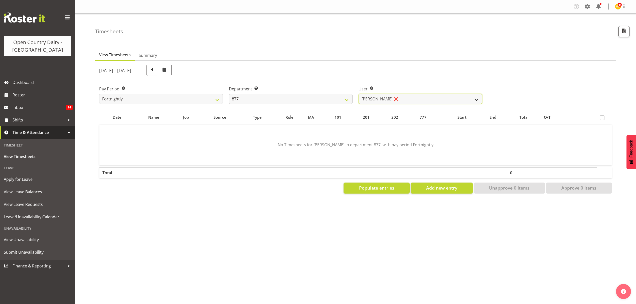
click at [409, 96] on select "[PERSON_NAME] ❌ [PERSON_NAME] ❌ [PERSON_NAME] ❌ [PERSON_NAME] ❌" at bounding box center [420, 99] width 124 height 10
click at [352, 99] on select "734 735 736 737 738 739 850 851 852 853 854 855 856 858 861 862 865 868 869 870" at bounding box center [291, 99] width 124 height 10
click at [229, 94] on select "734 735 736 737 738 739 850 851 852 853 854 855 856 858 861 862 865 868 869 870" at bounding box center [291, 99] width 124 height 10
click at [377, 101] on select "[PERSON_NAME] ❌ [PERSON_NAME] ❌ [PERSON_NAME] ❌ [PERSON_NAME] ❌" at bounding box center [420, 99] width 124 height 10
click at [323, 94] on select "734 735 736 737 738 739 850 851 852 853 854 855 856 858 861 862 865 868 869 870" at bounding box center [291, 99] width 124 height 10
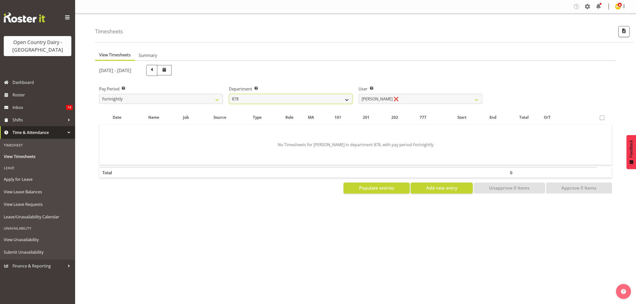
select select "782"
click at [229, 94] on select "734 735 736 737 738 739 850 851 852 853 854 855 856 858 861 862 865 868 869 870" at bounding box center [291, 99] width 124 height 10
click at [427, 103] on select "[PERSON_NAME] ❌ [PERSON_NAME] ❌ [PERSON_NAME] ❌ [PERSON_NAME] ❌" at bounding box center [420, 99] width 124 height 10
select select "7431"
click at [358, 94] on select "[PERSON_NAME] ❌ [PERSON_NAME] ❌ [PERSON_NAME] ❌ [PERSON_NAME] ❌" at bounding box center [420, 99] width 124 height 10
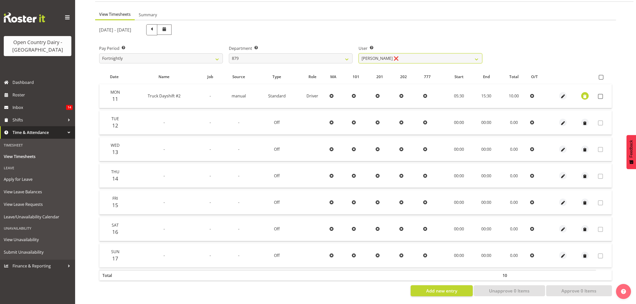
scroll to position [44, 0]
click at [601, 75] on span at bounding box center [601, 77] width 5 height 5
click at [601, 76] on input "checkbox" at bounding box center [600, 77] width 3 height 3
checkbox input "true"
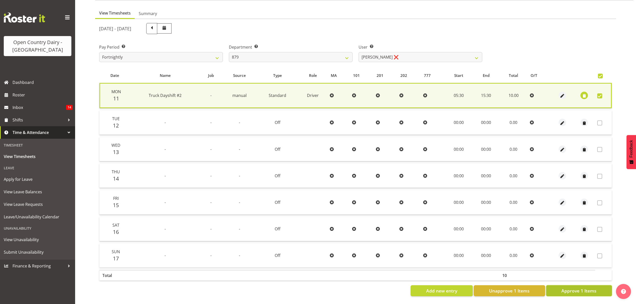
click at [580, 287] on span "Approve 1 Items" at bounding box center [578, 290] width 35 height 7
checkbox input "false"
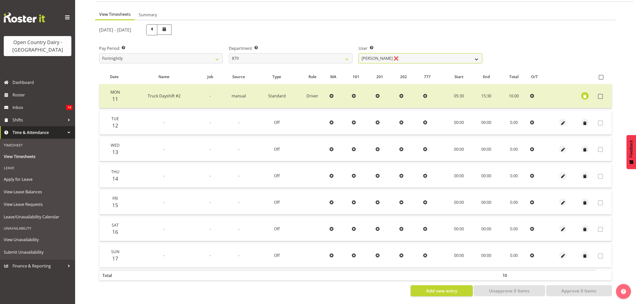
click at [376, 53] on select "[PERSON_NAME] ❌ [PERSON_NAME] ❌ [PERSON_NAME] ❌ [PERSON_NAME] ❌" at bounding box center [420, 58] width 124 height 10
click at [310, 53] on select "734 735 736 737 738 739 850 851 852 853 854 855 856 858 861 862 865 868 869 870" at bounding box center [291, 58] width 124 height 10
select select "908"
click at [229, 53] on select "734 735 736 737 738 739 850 851 852 853 854 855 856 858 861 862 865 868 869 870" at bounding box center [291, 58] width 124 height 10
select select "7391"
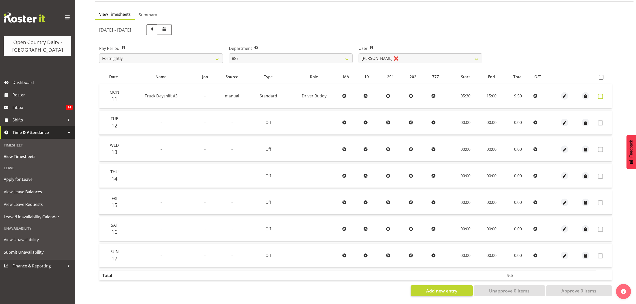
click at [601, 94] on span at bounding box center [600, 96] width 5 height 5
checkbox input "true"
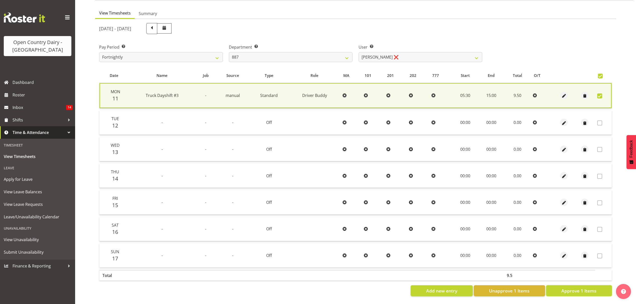
click at [590, 289] on span "Approve 1 Items" at bounding box center [578, 290] width 35 height 7
checkbox input "false"
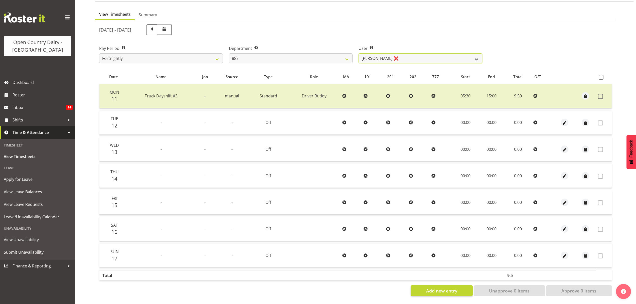
click at [391, 56] on select "[PERSON_NAME] ❌ [PERSON_NAME] ❌ [PERSON_NAME] ❌" at bounding box center [420, 58] width 124 height 10
click at [344, 53] on select "734 735 736 737 738 739 850 851 852 853 854 855 856 858 861 862 865 868 869 870" at bounding box center [291, 58] width 124 height 10
click at [229, 53] on select "734 735 736 737 738 739 850 851 852 853 854 855 856 858 861 862 865 868 869 870" at bounding box center [291, 58] width 124 height 10
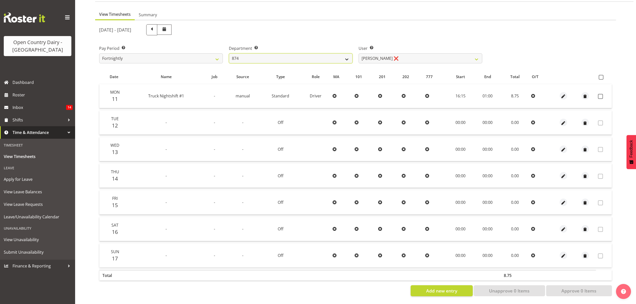
click at [326, 55] on select "734 735 736 737 738 739 850 851 852 853 854 855 856 858 861 862 865 868 869 870" at bounding box center [291, 58] width 124 height 10
select select "686"
click at [229, 53] on select "734 735 736 737 738 739 850 851 852 853 854 855 856 858 861 862 865 868 869 870" at bounding box center [291, 58] width 124 height 10
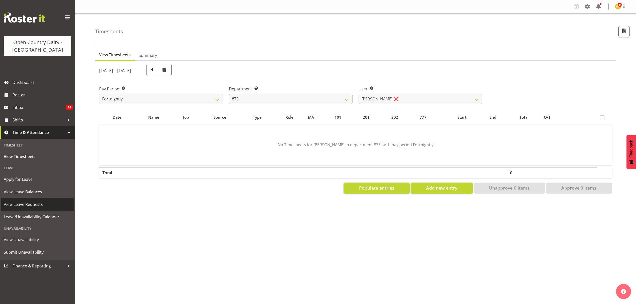
scroll to position [0, 0]
click at [397, 96] on select "[PERSON_NAME] ❌ [PERSON_NAME] ❌ [PERSON_NAME] ❌ [PERSON_NAME] ❌" at bounding box center [420, 99] width 124 height 10
select select "7516"
click at [358, 94] on select "[PERSON_NAME] ❌ [PERSON_NAME] ❌ [PERSON_NAME] ❌ [PERSON_NAME] ❌" at bounding box center [420, 99] width 124 height 10
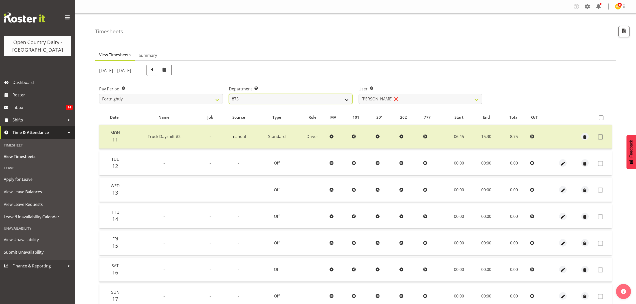
click at [321, 98] on select "734 735 736 737 738 739 850 851 852 853 854 855 856 858 861 862 865 868 869 870" at bounding box center [291, 99] width 124 height 10
click at [229, 94] on select "734 735 736 737 738 739 850 851 852 853 854 855 856 858 861 862 865 868 869 870" at bounding box center [291, 99] width 124 height 10
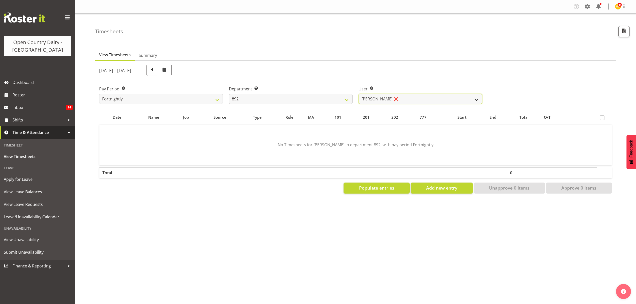
click at [428, 100] on select "[PERSON_NAME] ❌" at bounding box center [420, 99] width 124 height 10
click at [315, 102] on select "734 735 736 737 738 739 850 851 852 853 854 855 856 858 861 862 865 868 869 870" at bounding box center [291, 99] width 124 height 10
click at [229, 94] on select "734 735 736 737 738 739 850 851 852 853 854 855 856 858 861 862 865 868 869 870" at bounding box center [291, 99] width 124 height 10
click at [371, 101] on select "[PERSON_NAME] ❌ [PERSON_NAME] Bloggs ❌ Milk Reception Awarua ❌ SMT Planning ❌ […" at bounding box center [420, 99] width 124 height 10
click at [328, 98] on select "734 735 736 737 738 739 850 851 852 853 854 855 856 858 861 862 865 868 869 870" at bounding box center [291, 99] width 124 height 10
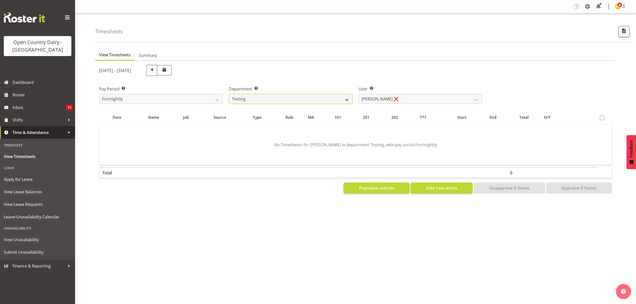
select select "806"
click at [229, 94] on select "734 735 736 737 738 739 850 851 852 853 854 855 856 858 861 862 865 868 869 870" at bounding box center [291, 99] width 124 height 10
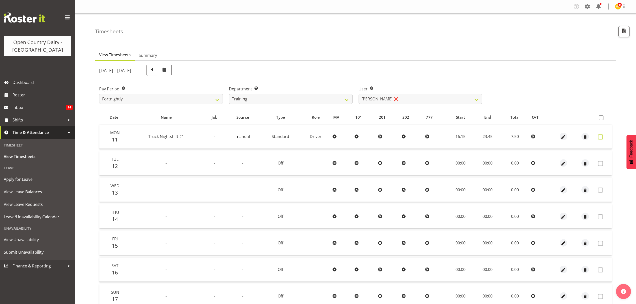
click at [601, 136] on span at bounding box center [600, 136] width 5 height 5
checkbox input "true"
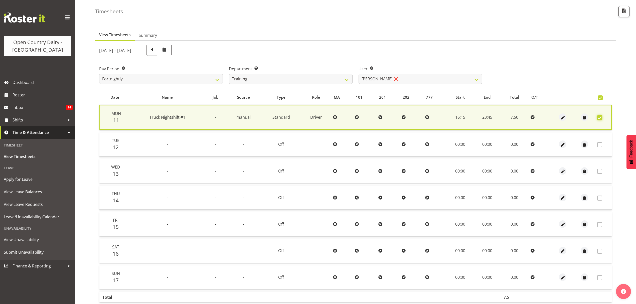
scroll to position [45, 0]
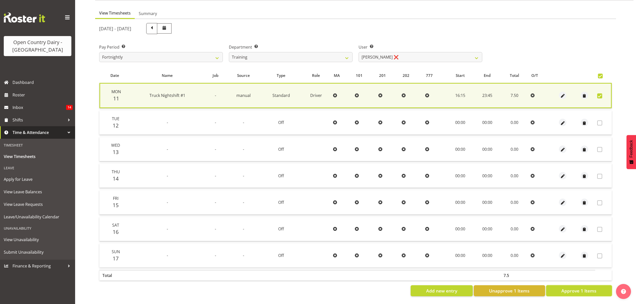
click at [572, 287] on span "Approve 1 Items" at bounding box center [578, 290] width 35 height 7
checkbox input "false"
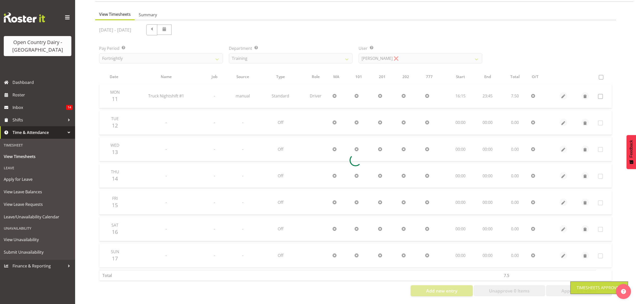
scroll to position [44, 0]
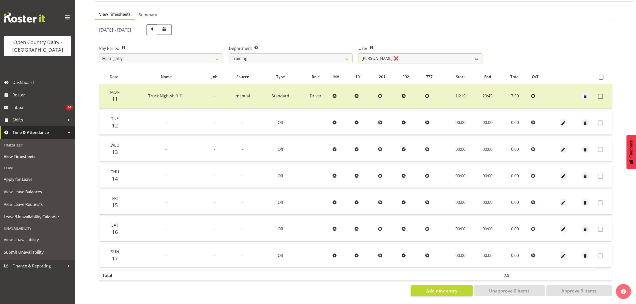
click at [447, 54] on select "[PERSON_NAME] ❌ [PERSON_NAME] ❌ [PERSON_NAME] ❌ [PERSON_NAME] ❌ [PERSON_NAME] ❌" at bounding box center [420, 58] width 124 height 10
select select "11703"
click at [358, 53] on select "[PERSON_NAME] ❌ [PERSON_NAME] ❌ [PERSON_NAME] ❌ [PERSON_NAME] ❌ [PERSON_NAME] ❌" at bounding box center [420, 58] width 124 height 10
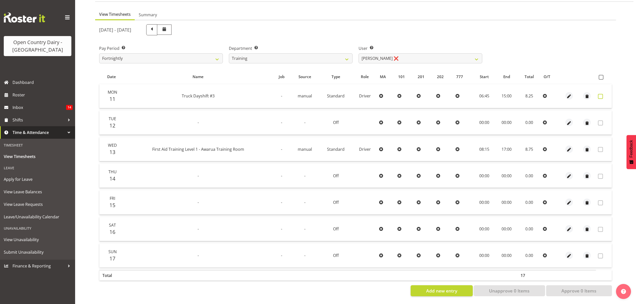
click at [604, 94] on label at bounding box center [602, 96] width 8 height 5
checkbox input "true"
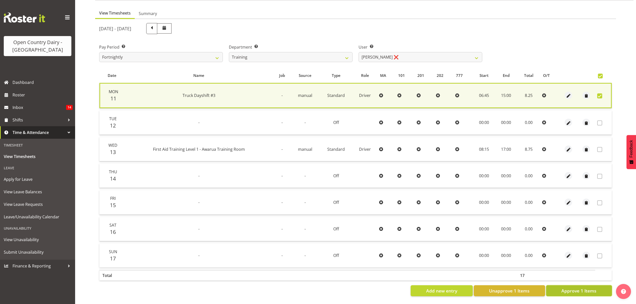
click at [585, 287] on span "Approve 1 Items" at bounding box center [578, 290] width 35 height 7
checkbox input "false"
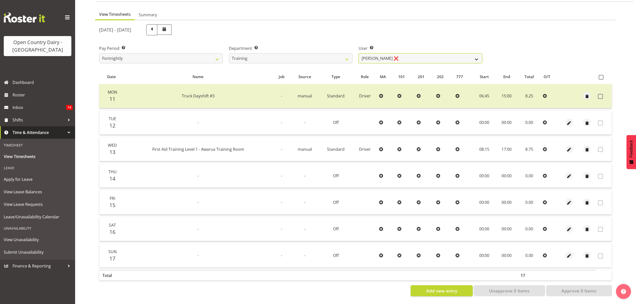
click at [412, 54] on select "[PERSON_NAME] ❌ [PERSON_NAME] ❌ [PERSON_NAME] ❌ [PERSON_NAME] ❌ [PERSON_NAME] ❌" at bounding box center [420, 58] width 124 height 10
click at [333, 53] on select "734 735 736 737 738 739 850 851 852 853 854 855 856 858 861 862 865 868 869 870" at bounding box center [291, 58] width 124 height 10
select select "905"
click at [229, 53] on select "734 735 736 737 738 739 850 851 852 853 854 855 856 858 861 862 865 868 869 870" at bounding box center [291, 58] width 124 height 10
select select "11654"
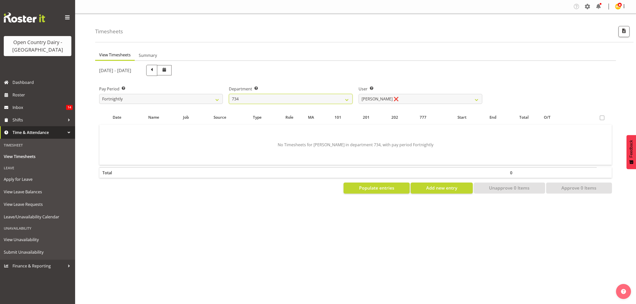
scroll to position [0, 0]
click at [376, 97] on select "[PERSON_NAME] ❌ [PERSON_NAME] ❌ [PERSON_NAME] ❌ [PERSON_NAME] ❌ [PERSON_NAME] ❌" at bounding box center [420, 99] width 124 height 10
click at [267, 95] on select "734 735 736 737 738 739 850 851 852 853 854 855 856 858 861 862 865 868 869 870" at bounding box center [291, 99] width 124 height 10
click at [229, 94] on select "734 735 736 737 738 739 850 851 852 853 854 855 856 858 861 862 865 868 869 870" at bounding box center [291, 99] width 124 height 10
click at [404, 99] on select "[PERSON_NAME] ❌ [PERSON_NAME] ❌" at bounding box center [420, 99] width 124 height 10
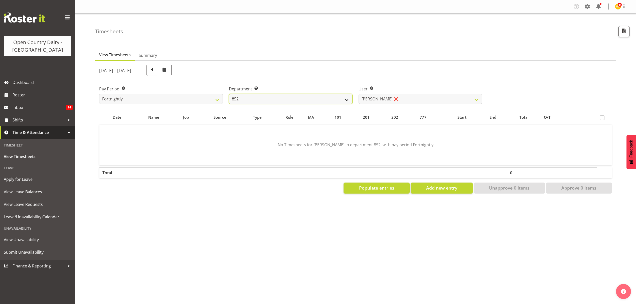
click at [326, 99] on select "734 735 736 737 738 739 850 851 852 853 854 855 856 858 861 862 865 868 869 870" at bounding box center [291, 99] width 124 height 10
click at [229, 94] on select "734 735 736 737 738 739 850 851 852 853 854 855 856 858 861 862 865 868 869 870" at bounding box center [291, 99] width 124 height 10
drag, startPoint x: 431, startPoint y: 101, endPoint x: 372, endPoint y: 103, distance: 58.1
click at [431, 101] on select "[PERSON_NAME] ❌ [PERSON_NAME] ❌ [PERSON_NAME] ❌ [PERSON_NAME] ❌" at bounding box center [420, 99] width 124 height 10
click at [337, 99] on select "734 735 736 737 738 739 850 851 852 853 854 855 856 858 861 862 865 868 869 870" at bounding box center [291, 99] width 124 height 10
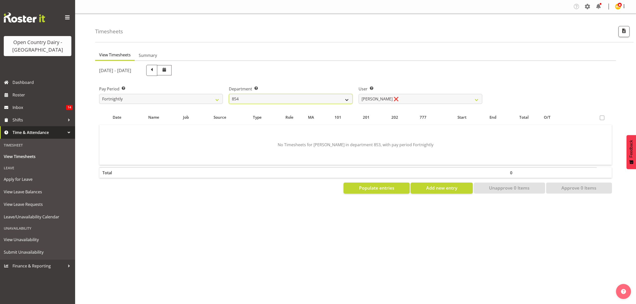
click at [229, 94] on select "734 735 736 737 738 739 850 851 852 853 854 855 856 858 861 862 865 868 869 870" at bounding box center [291, 99] width 124 height 10
drag, startPoint x: 398, startPoint y: 101, endPoint x: 386, endPoint y: 102, distance: 11.8
click at [398, 101] on select "[PERSON_NAME] ❌ [PERSON_NAME] ❌ [PERSON_NAME] ❌" at bounding box center [420, 99] width 124 height 10
click at [341, 102] on select "734 735 736 737 738 739 850 851 852 853 854 855 856 858 861 862 865 868 869 870" at bounding box center [291, 99] width 124 height 10
click at [229, 94] on select "734 735 736 737 738 739 850 851 852 853 854 855 856 858 861 862 865 868 869 870" at bounding box center [291, 99] width 124 height 10
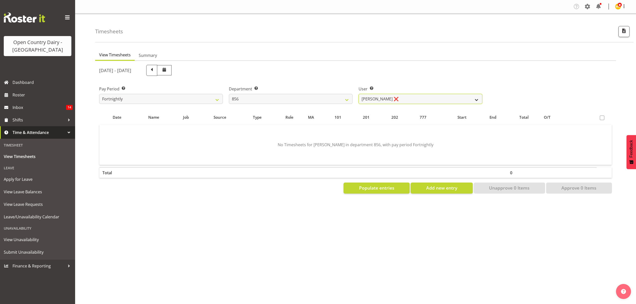
drag, startPoint x: 410, startPoint y: 98, endPoint x: 365, endPoint y: 97, distance: 45.1
click at [410, 98] on select "[PERSON_NAME] ❌ [PERSON_NAME] ❌ [PERSON_NAME] ❌ [PERSON_NAME] ❌" at bounding box center [420, 99] width 124 height 10
click at [303, 97] on select "734 735 736 737 738 739 850 851 852 853 854 855 856 858 861 862 865 868 869 870" at bounding box center [291, 99] width 124 height 10
click at [229, 94] on select "734 735 736 737 738 739 850 851 852 853 854 855 856 858 861 862 865 868 869 870" at bounding box center [291, 99] width 124 height 10
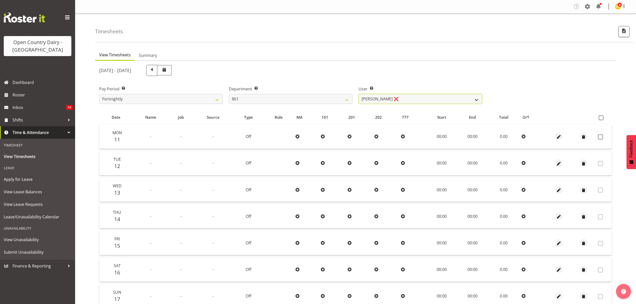
click at [374, 102] on select "[PERSON_NAME] ❌ [PERSON_NAME] ❌ [PERSON_NAME] ❌" at bounding box center [420, 99] width 124 height 10
click at [306, 100] on select "734 735 736 737 738 739 850 851 852 853 854 855 856 858 861 862 865 868 869 870" at bounding box center [291, 99] width 124 height 10
click at [229, 94] on select "734 735 736 737 738 739 850 851 852 853 854 855 856 858 861 862 865 868 869 870" at bounding box center [291, 99] width 124 height 10
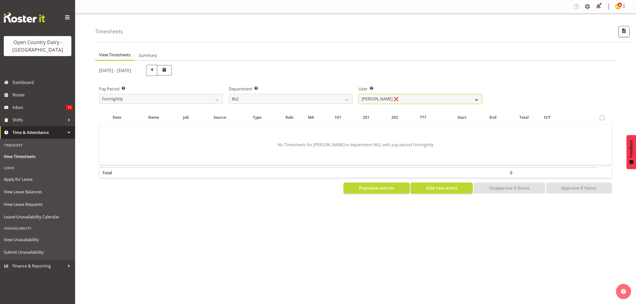
click at [388, 101] on select "[PERSON_NAME] ❌ [PERSON_NAME] ([PERSON_NAME]) [PERSON_NAME] ❌ [PERSON_NAME] ❌ F…" at bounding box center [420, 99] width 124 height 10
click at [322, 100] on select "734 735 736 737 738 739 850 851 852 853 854 855 856 858 861 862 865 868 869 870" at bounding box center [291, 99] width 124 height 10
click at [229, 94] on select "734 735 736 737 738 739 850 851 852 853 854 855 856 858 861 862 865 868 869 870" at bounding box center [291, 99] width 124 height 10
click at [398, 99] on select "[PERSON_NAME] ❌ [PERSON_NAME] ❌ [PERSON_NAME] ❌" at bounding box center [420, 99] width 124 height 10
click at [334, 95] on select "734 735 736 737 738 739 850 851 852 853 854 855 856 858 861 862 865 868 869 870" at bounding box center [291, 99] width 124 height 10
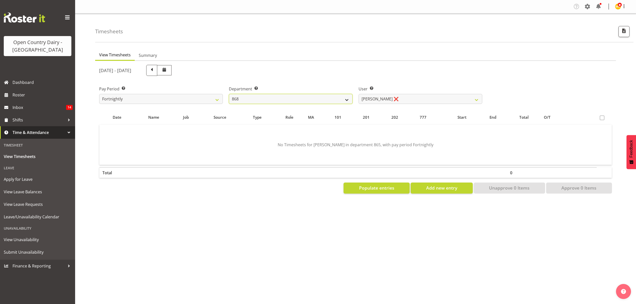
click at [229, 94] on select "734 735 736 737 738 739 850 851 852 853 854 855 856 858 861 862 865 868 869 870" at bounding box center [291, 99] width 124 height 10
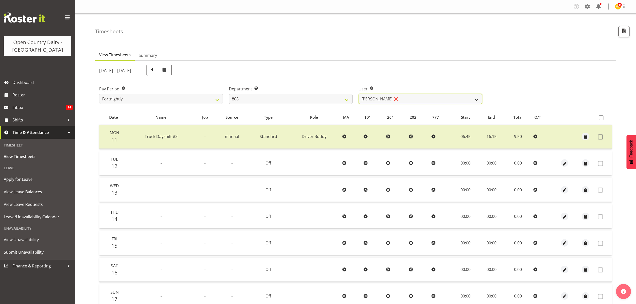
click at [405, 98] on select "[PERSON_NAME] ❌ [PERSON_NAME] ❌ [PERSON_NAME] ❌ [PERSON_NAME] ❌" at bounding box center [420, 99] width 124 height 10
click at [312, 99] on select "734 735 736 737 738 739 850 851 852 853 854 855 856 858 861 862 865 868 869 870" at bounding box center [291, 99] width 124 height 10
click at [229, 94] on select "734 735 736 737 738 739 850 851 852 853 854 855 856 858 861 862 865 868 869 870" at bounding box center [291, 99] width 124 height 10
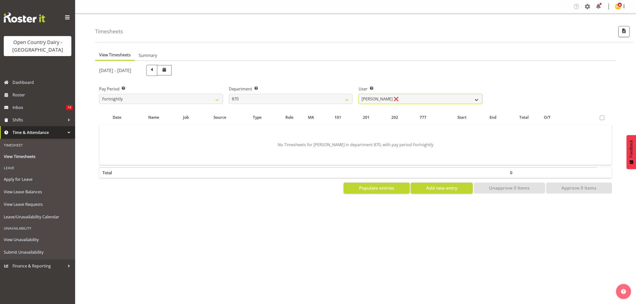
click at [393, 95] on select "[PERSON_NAME] ❌ [PERSON_NAME] ❌ [PERSON_NAME] ❌" at bounding box center [420, 99] width 124 height 10
click at [295, 97] on select "734 735 736 737 738 739 850 851 852 853 854 855 856 858 861 862 865 868 869 870" at bounding box center [291, 99] width 124 height 10
click at [229, 94] on select "734 735 736 737 738 739 850 851 852 853 854 855 856 858 861 862 865 868 869 870" at bounding box center [291, 99] width 124 height 10
click at [375, 98] on select "[PERSON_NAME] ❌ [PERSON_NAME] ❌ [PERSON_NAME] ❌ [PERSON_NAME] ❌" at bounding box center [420, 99] width 124 height 10
click at [327, 101] on select "734 735 736 737 738 739 850 851 852 853 854 855 856 858 861 862 865 868 869 870" at bounding box center [291, 99] width 124 height 10
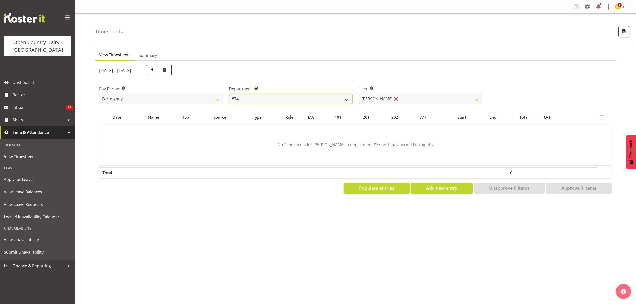
click at [229, 94] on select "734 735 736 737 738 739 850 851 852 853 854 855 856 858 861 862 865 868 869 870" at bounding box center [291, 99] width 124 height 10
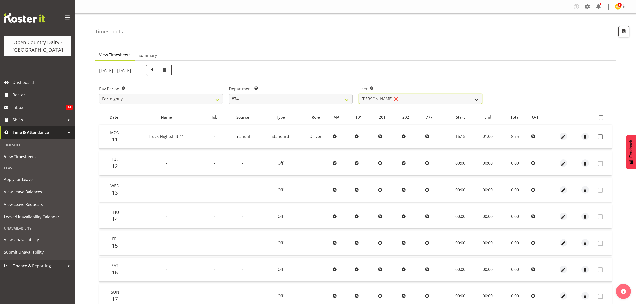
click at [385, 100] on select "[PERSON_NAME] ❌ [PERSON_NAME] ❌ [PERSON_NAME] ❌ [PERSON_NAME] ❌" at bounding box center [420, 99] width 124 height 10
click at [339, 98] on select "734 735 736 737 738 739 850 851 852 853 854 855 856 858 861 862 865 868 869 870" at bounding box center [291, 99] width 124 height 10
click at [229, 94] on select "734 735 736 737 738 739 850 851 852 853 854 855 856 858 861 862 865 868 869 870" at bounding box center [291, 99] width 124 height 10
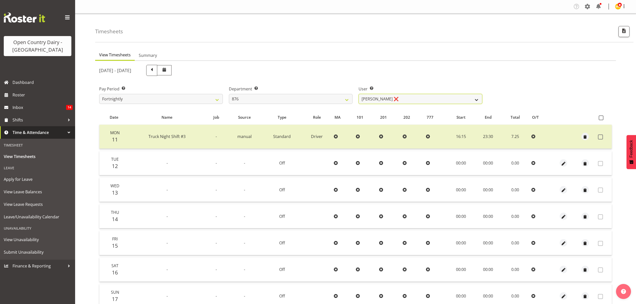
click at [384, 100] on select "[PERSON_NAME] ❌ [PERSON_NAME] ❌ [PERSON_NAME] ❌ [PERSON_NAME] ❌" at bounding box center [420, 99] width 124 height 10
click at [336, 99] on select "734 735 736 737 738 739 850 851 852 853 854 855 856 858 861 862 865 868 869 870" at bounding box center [291, 99] width 124 height 10
click at [229, 94] on select "734 735 736 737 738 739 850 851 852 853 854 855 856 858 861 862 865 868 869 870" at bounding box center [291, 99] width 124 height 10
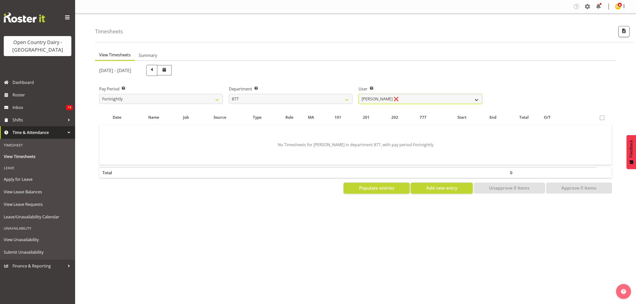
click at [412, 102] on select "[PERSON_NAME] ❌ [PERSON_NAME] ❌ [PERSON_NAME] ❌ [PERSON_NAME] ❌" at bounding box center [420, 99] width 124 height 10
click at [327, 103] on select "734 735 736 737 738 739 850 851 852 853 854 855 856 858 861 862 865 868 869 870" at bounding box center [291, 99] width 124 height 10
click at [229, 94] on select "734 735 736 737 738 739 850 851 852 853 854 855 856 858 861 862 865 868 869 870" at bounding box center [291, 99] width 124 height 10
click at [381, 99] on select "[PERSON_NAME] ❌ [PERSON_NAME] ❌ [PERSON_NAME] ❌ [PERSON_NAME] ❌" at bounding box center [420, 99] width 124 height 10
click at [307, 99] on select "734 735 736 737 738 739 850 851 852 853 854 855 856 858 861 862 865 868 869 870" at bounding box center [291, 99] width 124 height 10
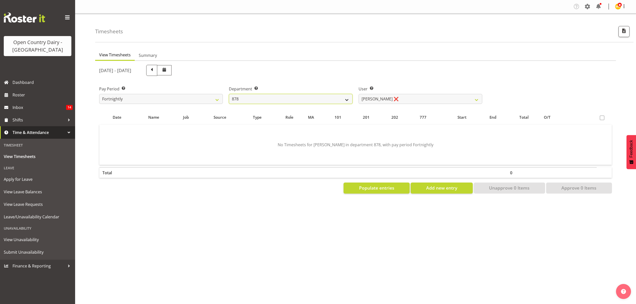
click at [229, 94] on select "734 735 736 737 738 739 850 851 852 853 854 855 856 858 861 862 865 868 869 870" at bounding box center [291, 99] width 124 height 10
click at [312, 102] on select "734 735 736 737 738 739 850 851 852 853 854 855 856 858 861 862 865 868 869 870" at bounding box center [291, 99] width 124 height 10
click at [229, 94] on select "734 735 736 737 738 739 850 851 852 853 854 855 856 858 861 862 865 868 869 870" at bounding box center [291, 99] width 124 height 10
click at [403, 102] on select "[PERSON_NAME] ❌ [PERSON_NAME] ❌ [PERSON_NAME] ❌ [PERSON_NAME] ❌" at bounding box center [420, 99] width 124 height 10
click at [328, 102] on select "734 735 736 737 738 739 850 851 852 853 854 855 856 858 861 862 865 868 869 870" at bounding box center [291, 99] width 124 height 10
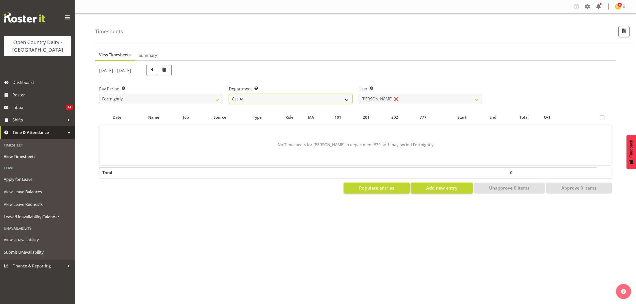
click at [229, 94] on select "734 735 736 737 738 739 850 851 852 853 854 855 856 858 861 862 865 868 869 870" at bounding box center [291, 99] width 124 height 10
click at [391, 96] on select "[PERSON_NAME] ❌" at bounding box center [420, 99] width 124 height 10
click at [332, 98] on select "734 735 736 737 738 739 850 851 852 853 854 855 856 858 861 862 865 868 869 870" at bounding box center [291, 99] width 124 height 10
click at [229, 94] on select "734 735 736 737 738 739 850 851 852 853 854 855 856 858 861 862 865 868 869 870" at bounding box center [291, 99] width 124 height 10
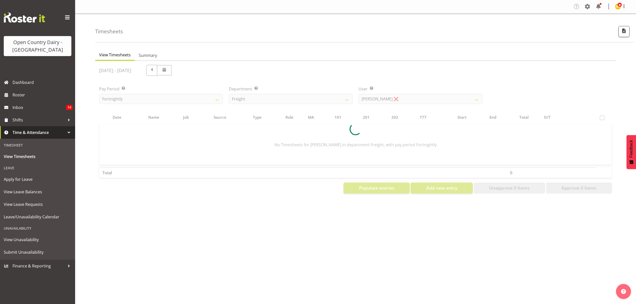
click at [404, 97] on div at bounding box center [355, 129] width 521 height 137
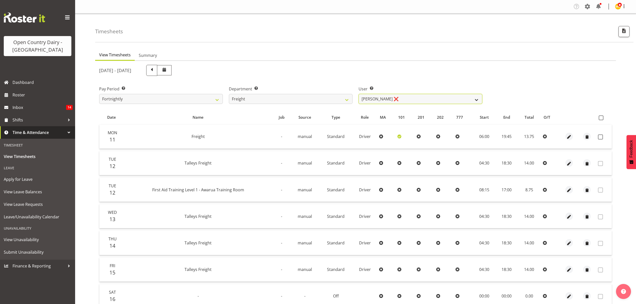
click at [404, 97] on select "[PERSON_NAME] ❌ [PERSON_NAME] ❌ [PERSON_NAME] ❌ [PERSON_NAME] (Spotty) McMurdo …" at bounding box center [420, 99] width 124 height 10
click at [333, 97] on select "734 735 736 737 738 739 850 851 852 853 854 855 856 858 861 862 865 868 869 870" at bounding box center [291, 99] width 124 height 10
click at [229, 94] on select "734 735 736 737 738 739 850 851 852 853 854 855 856 858 861 862 865 868 869 870" at bounding box center [291, 99] width 124 height 10
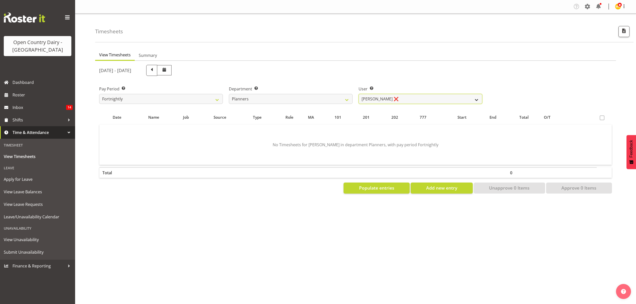
click at [379, 99] on select "[PERSON_NAME] ❌ [PERSON_NAME] ❌ [PERSON_NAME] ❌" at bounding box center [420, 99] width 124 height 10
click at [322, 97] on select "734 735 736 737 738 739 850 851 852 853 854 855 856 858 861 862 865 868 869 870" at bounding box center [291, 99] width 124 height 10
click at [229, 94] on select "734 735 736 737 738 739 850 851 852 853 854 855 856 858 861 862 865 868 869 870" at bounding box center [291, 99] width 124 height 10
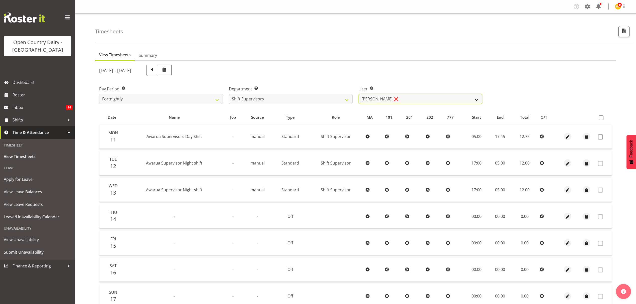
click at [380, 96] on select "[PERSON_NAME] ❌ [PERSON_NAME] ❌ [PERSON_NAME] ❌ [PERSON_NAME] ❌" at bounding box center [420, 99] width 124 height 10
click at [330, 96] on select "734 735 736 737 738 739 850 851 852 853 854 855 856 858 861 862 865 868 869 870" at bounding box center [291, 99] width 124 height 10
click at [229, 94] on select "734 735 736 737 738 739 850 851 852 853 854 855 856 858 861 862 865 868 869 870" at bounding box center [291, 99] width 124 height 10
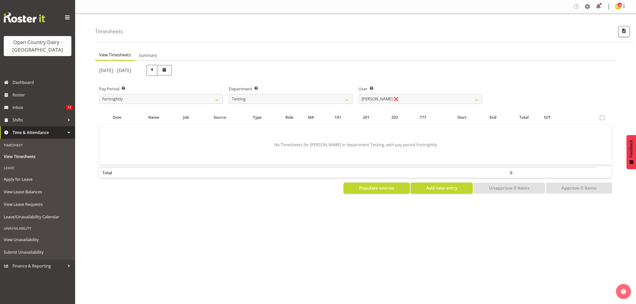
click at [375, 93] on div "User Select user. Note: This is filtered down by the previous two drop-down ite…" at bounding box center [420, 95] width 124 height 18
click at [352, 97] on div "Department Select which department you would like to view. 734 735 736 737 738 …" at bounding box center [291, 93] width 130 height 28
click at [328, 104] on select "734 735 736 737 738 739 850 851 852 853 854 855 856 858 861 862 865 868 869 870" at bounding box center [291, 99] width 124 height 10
select select "806"
click at [229, 94] on select "734 735 736 737 738 739 850 851 852 853 854 855 856 858 861 862 865 868 869 870" at bounding box center [291, 99] width 124 height 10
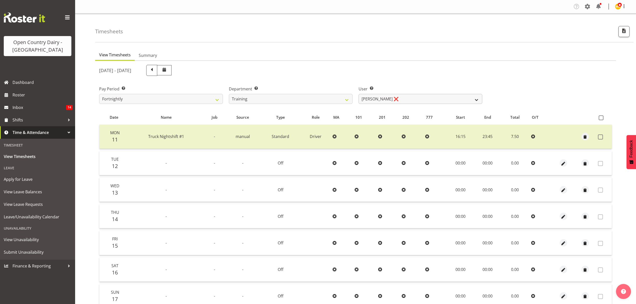
click at [378, 94] on div "User Select user. Note: This is filtered down by the previous two drop-down ite…" at bounding box center [420, 95] width 124 height 18
click at [378, 94] on select "[PERSON_NAME] ❌ [PERSON_NAME] ❌ [PERSON_NAME] ❌ [PERSON_NAME] ❌ [PERSON_NAME] ❌" at bounding box center [420, 99] width 124 height 10
select select "10130"
click at [358, 94] on select "[PERSON_NAME] ❌ [PERSON_NAME] ❌ [PERSON_NAME] ❌ [PERSON_NAME] ❌ [PERSON_NAME] ❌" at bounding box center [420, 99] width 124 height 10
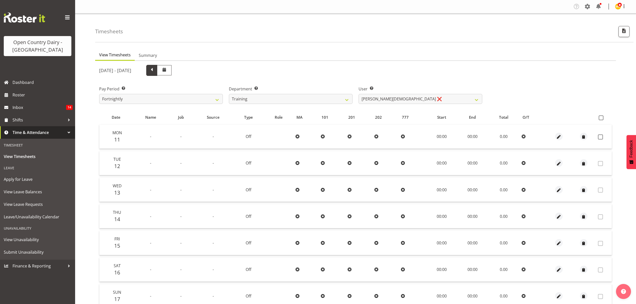
click at [155, 73] on span at bounding box center [151, 70] width 7 height 7
select select
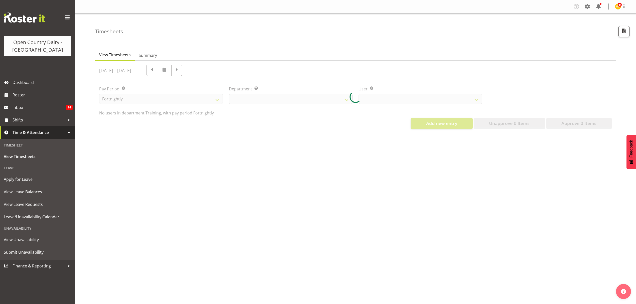
select select "806"
select select "10130"
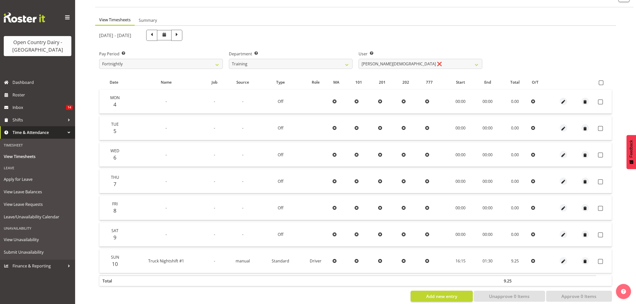
scroll to position [44, 0]
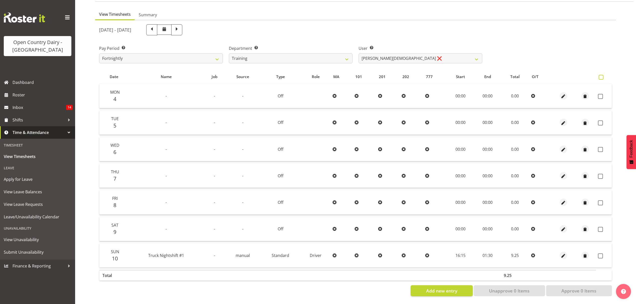
click at [601, 75] on span at bounding box center [601, 77] width 5 height 5
click at [601, 76] on input "checkbox" at bounding box center [600, 77] width 3 height 3
checkbox input "true"
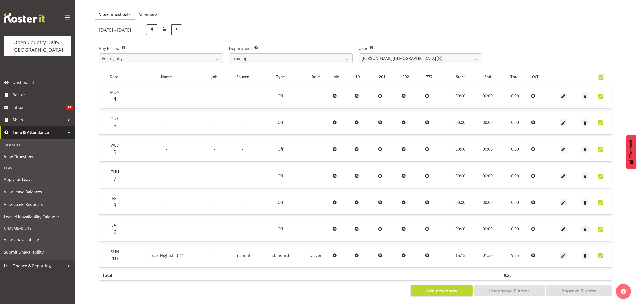
checkbox input "true"
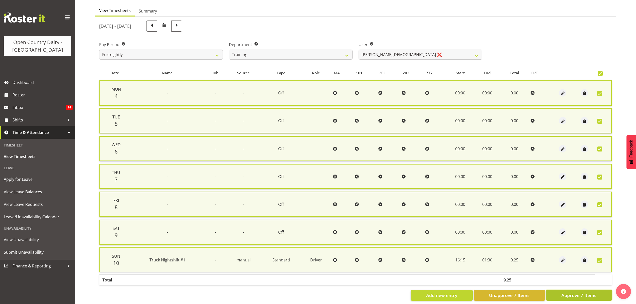
click at [585, 293] on span "Approve 7 Items" at bounding box center [578, 295] width 35 height 7
checkbox input "false"
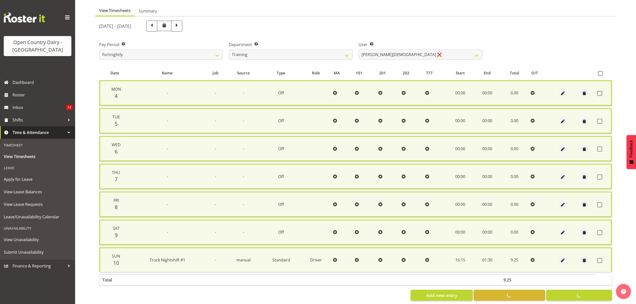
checkbox input "false"
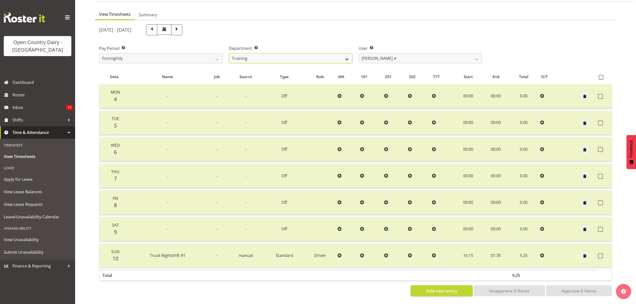
click at [260, 53] on select "734 735 736 737 738 739 850 851 852 853 854 855 856 858 861 862 865 868 869 870" at bounding box center [291, 58] width 124 height 10
select select "909"
click at [229, 53] on select "734 735 736 737 738 739 850 851 852 853 854 855 856 858 861 862 865 868 869 870" at bounding box center [291, 58] width 124 height 10
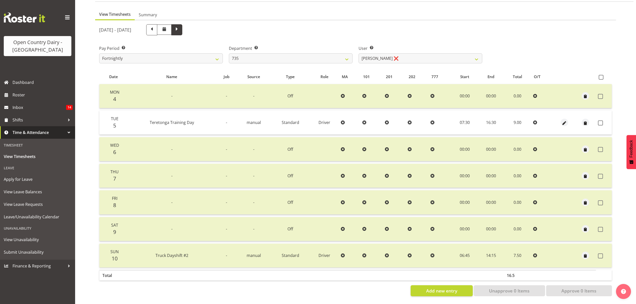
click at [180, 26] on span at bounding box center [176, 29] width 7 height 7
select select
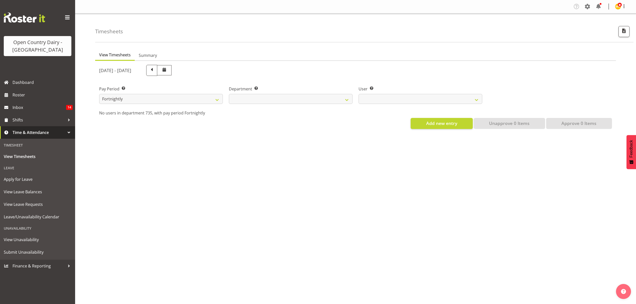
scroll to position [0, 0]
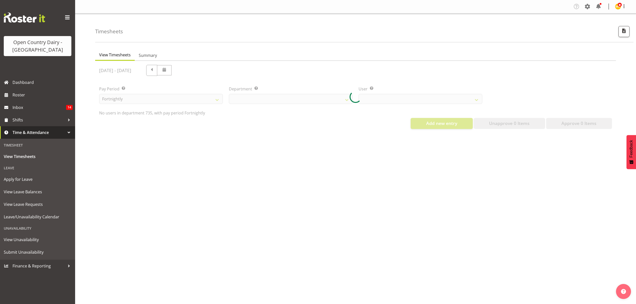
select select "909"
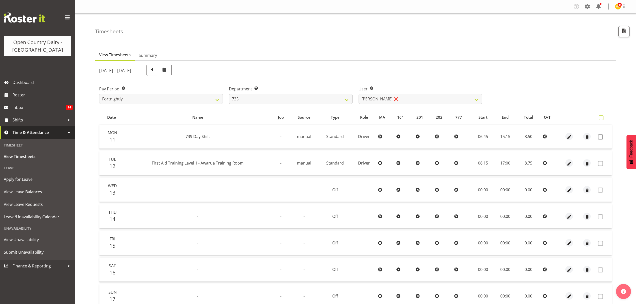
click at [602, 118] on span at bounding box center [601, 117] width 5 height 5
click at [602, 118] on input "checkbox" at bounding box center [600, 117] width 3 height 3
checkbox input "true"
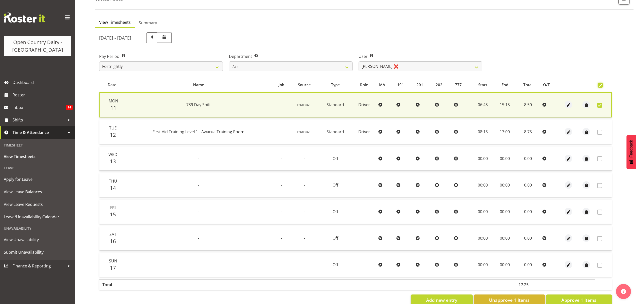
scroll to position [45, 0]
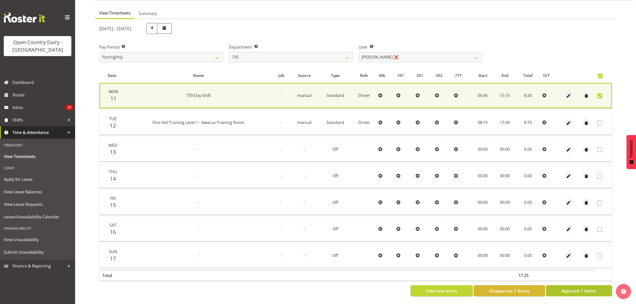
click at [583, 287] on span "Approve 1 Items" at bounding box center [578, 290] width 35 height 7
checkbox input "false"
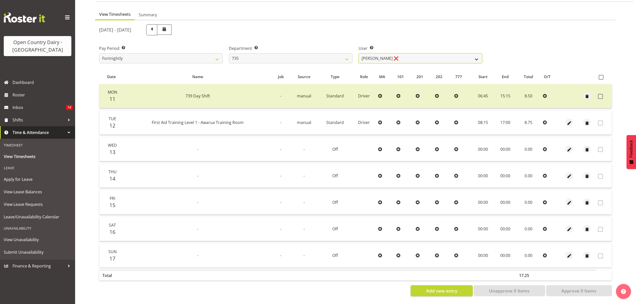
click at [416, 53] on select "[PERSON_NAME] ❌ [PERSON_NAME] ❌ [PERSON_NAME] ❌ [PERSON_NAME] ❌" at bounding box center [420, 58] width 124 height 10
click at [336, 53] on select "734 735 736 737 738 739 850 851 852 853 854 855 856 858 861 862 865 868 869 870" at bounding box center [291, 58] width 124 height 10
select select "903"
click at [229, 53] on select "734 735 736 737 738 739 850 851 852 853 854 855 856 858 861 862 865 868 869 870" at bounding box center [291, 58] width 124 height 10
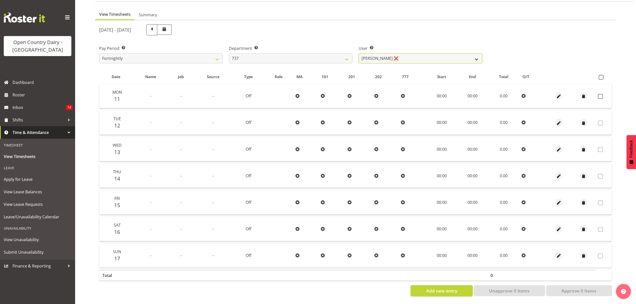
click at [383, 56] on select "[PERSON_NAME] ❌ [PERSON_NAME] ❌ [PERSON_NAME] ❌" at bounding box center [420, 58] width 124 height 10
select select "9865"
click at [358, 53] on select "[PERSON_NAME] ❌ [PERSON_NAME] ❌ [PERSON_NAME] ❌" at bounding box center [420, 58] width 124 height 10
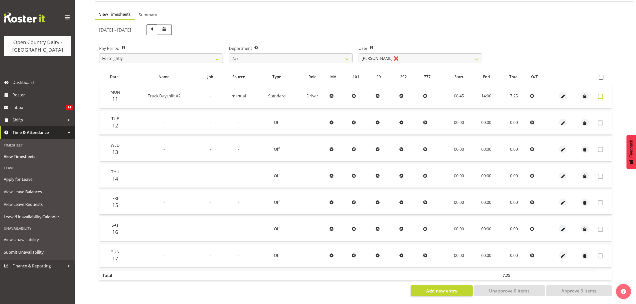
click at [601, 94] on span at bounding box center [600, 96] width 5 height 5
checkbox input "true"
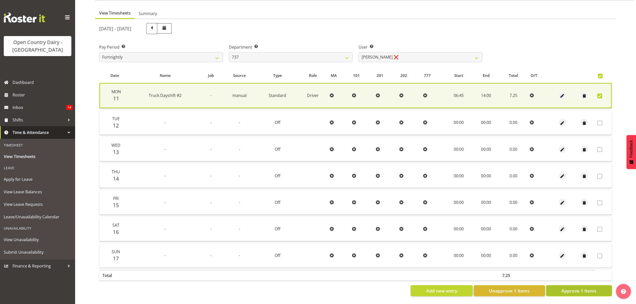
click at [570, 287] on span "Approve 1 Items" at bounding box center [578, 290] width 35 height 7
checkbox input "false"
